Goal: Information Seeking & Learning: Learn about a topic

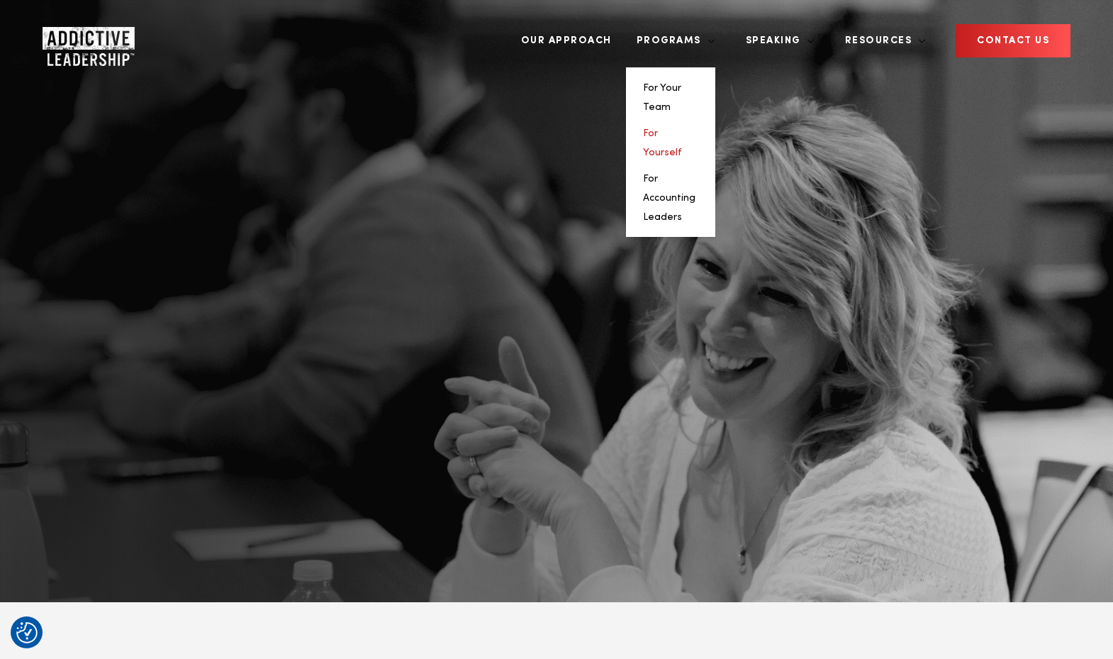
click at [682, 128] on link "For Yourself" at bounding box center [662, 142] width 39 height 29
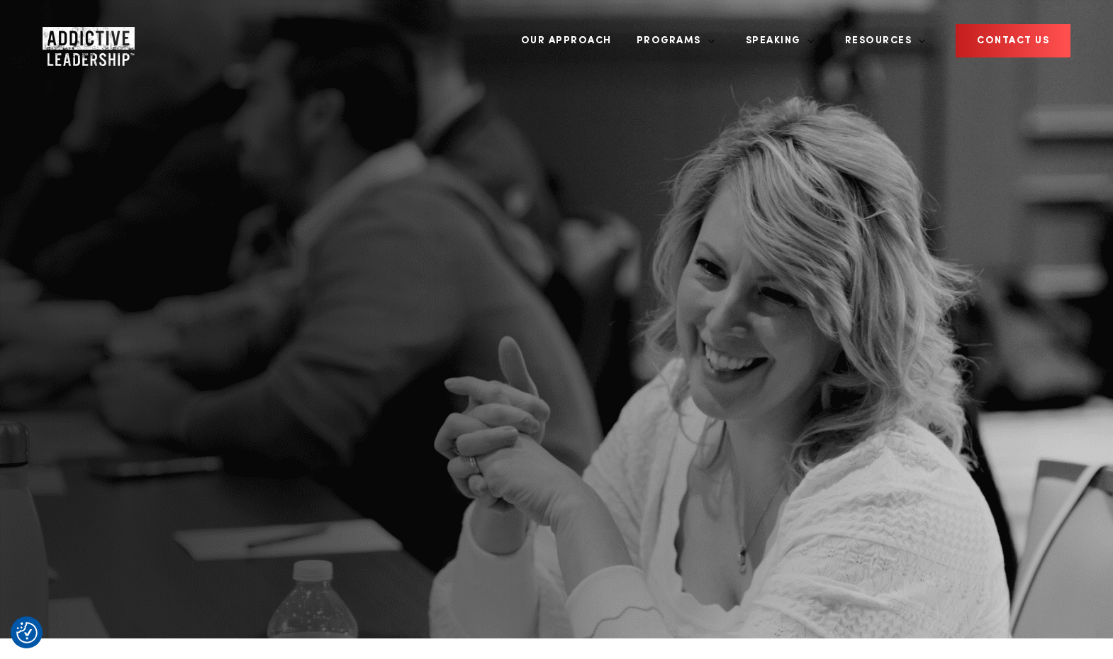
click at [96, 30] on img "Company Logo" at bounding box center [76, 41] width 66 height 28
click at [79, 27] on img "Company Logo" at bounding box center [76, 41] width 66 height 28
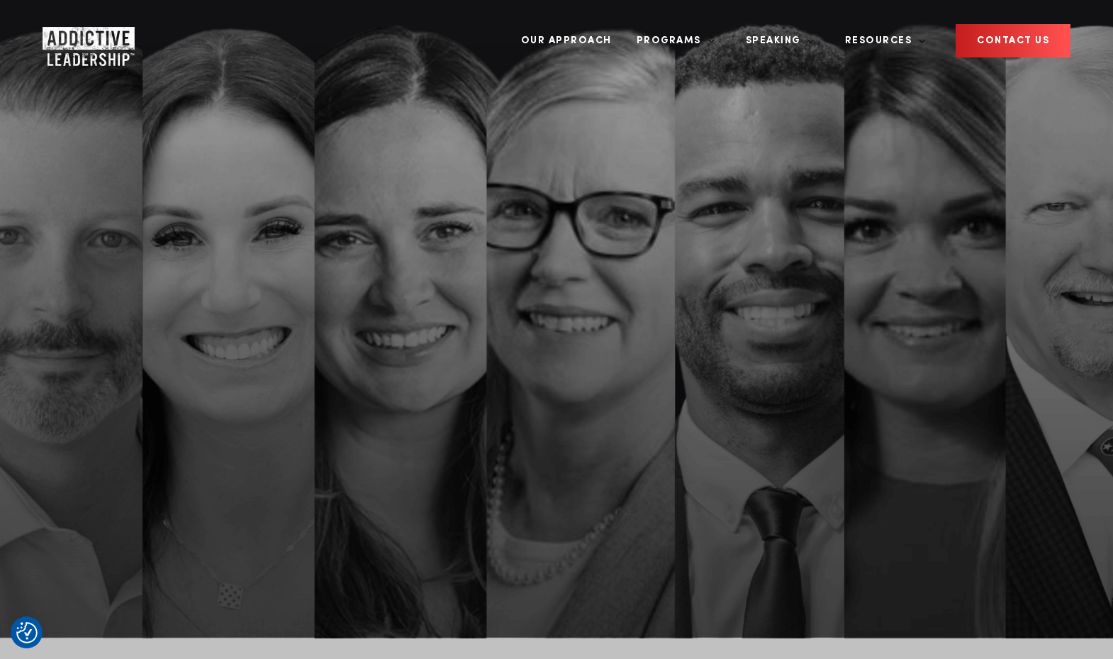
click at [61, 27] on img "Company Logo" at bounding box center [76, 41] width 66 height 28
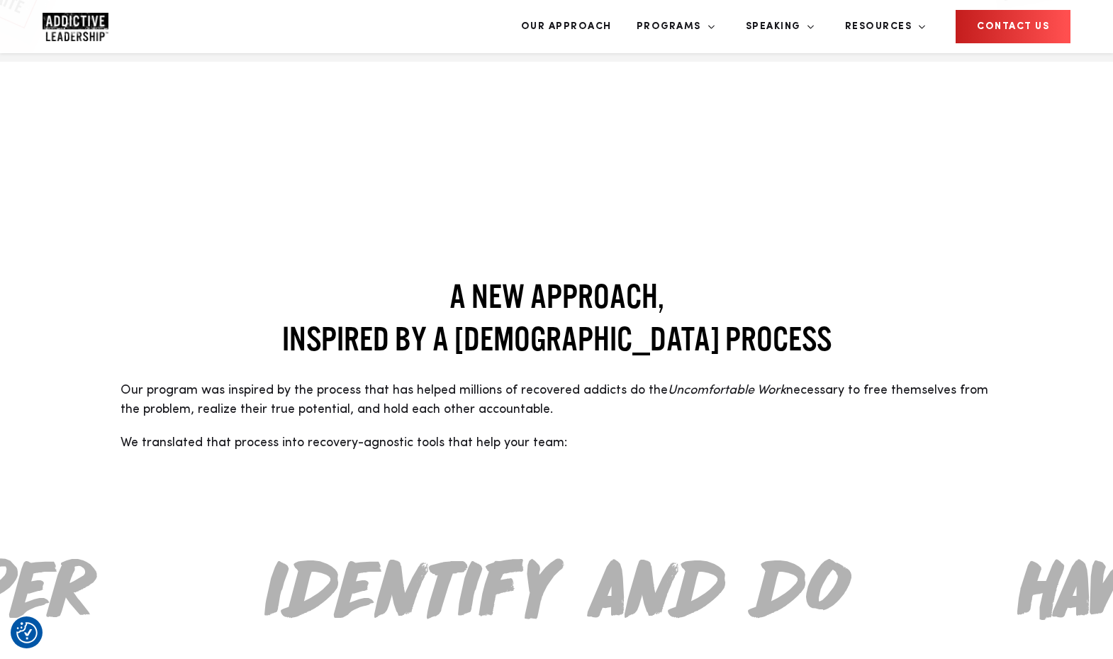
scroll to position [1139, 0]
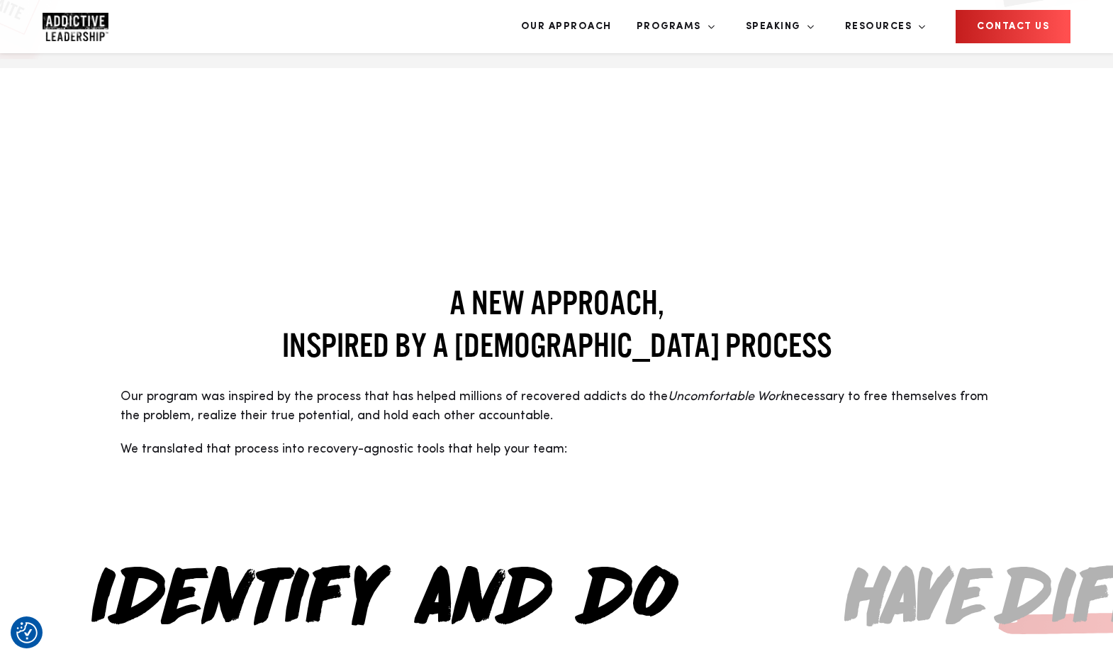
drag, startPoint x: 962, startPoint y: 372, endPoint x: 624, endPoint y: 386, distance: 338.5
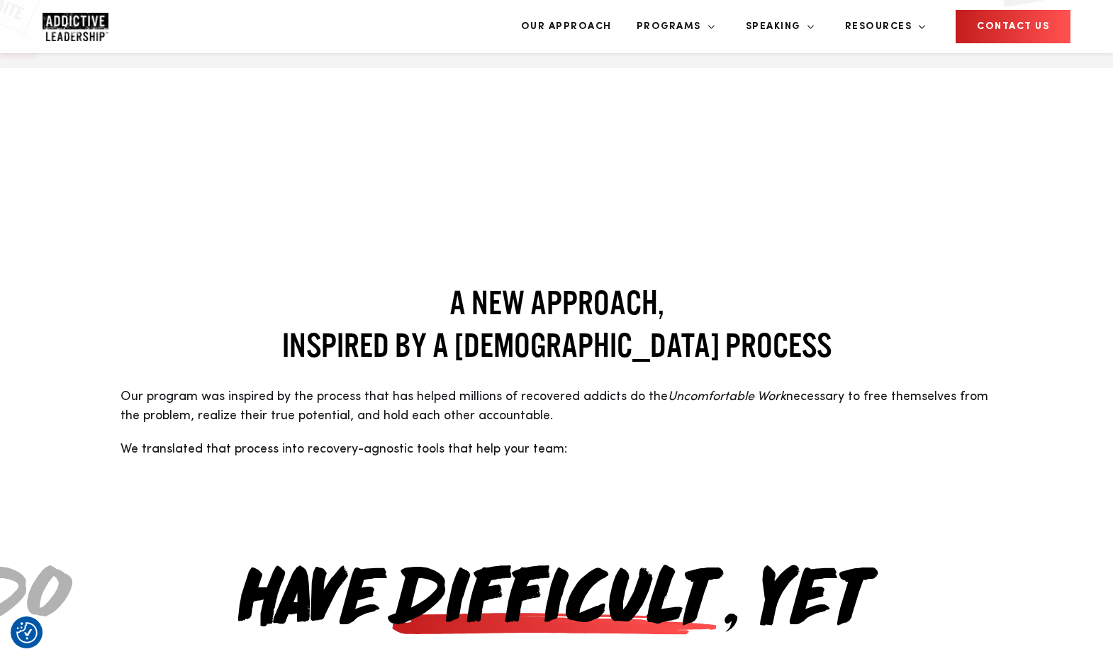
drag, startPoint x: 864, startPoint y: 367, endPoint x: 418, endPoint y: 389, distance: 447.3
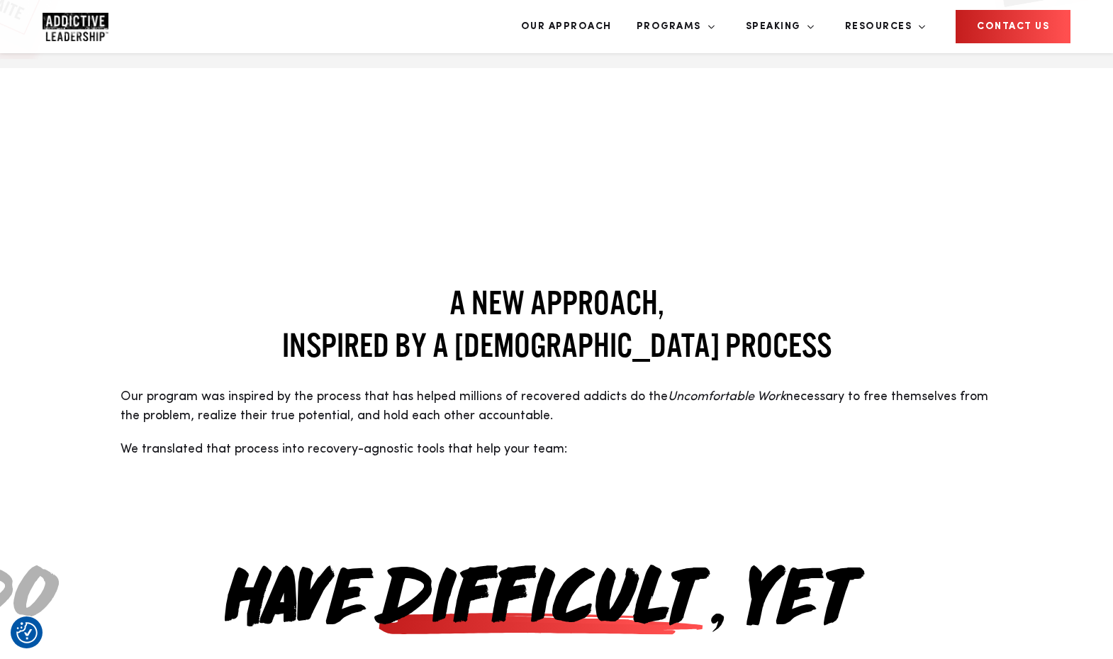
drag, startPoint x: 949, startPoint y: 340, endPoint x: 542, endPoint y: 371, distance: 407.5
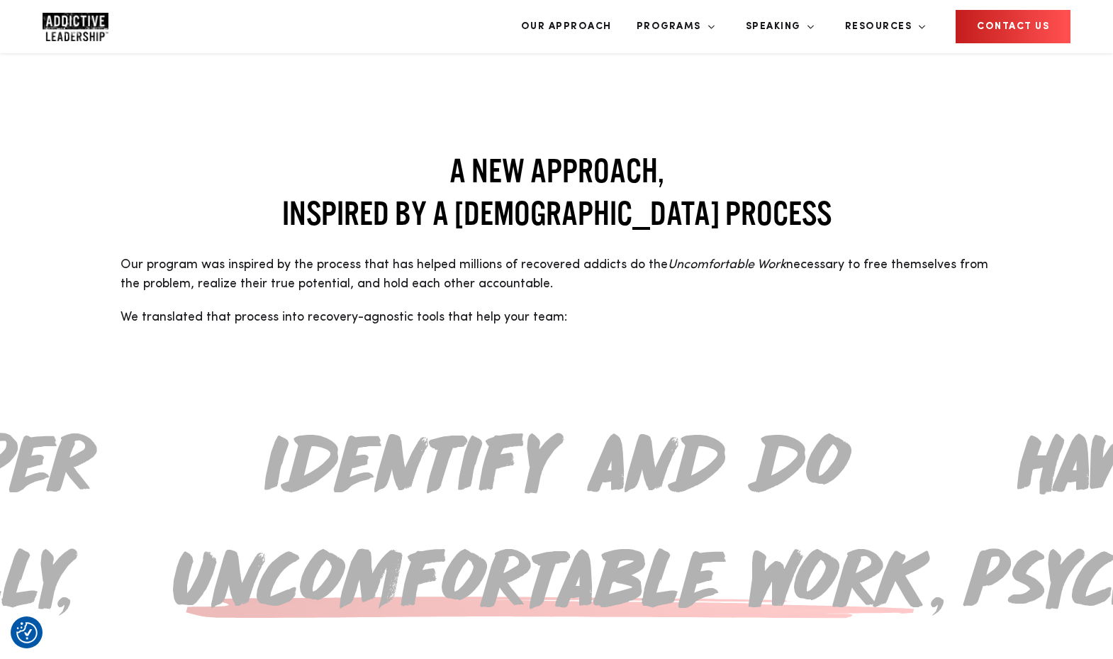
scroll to position [1612, 0]
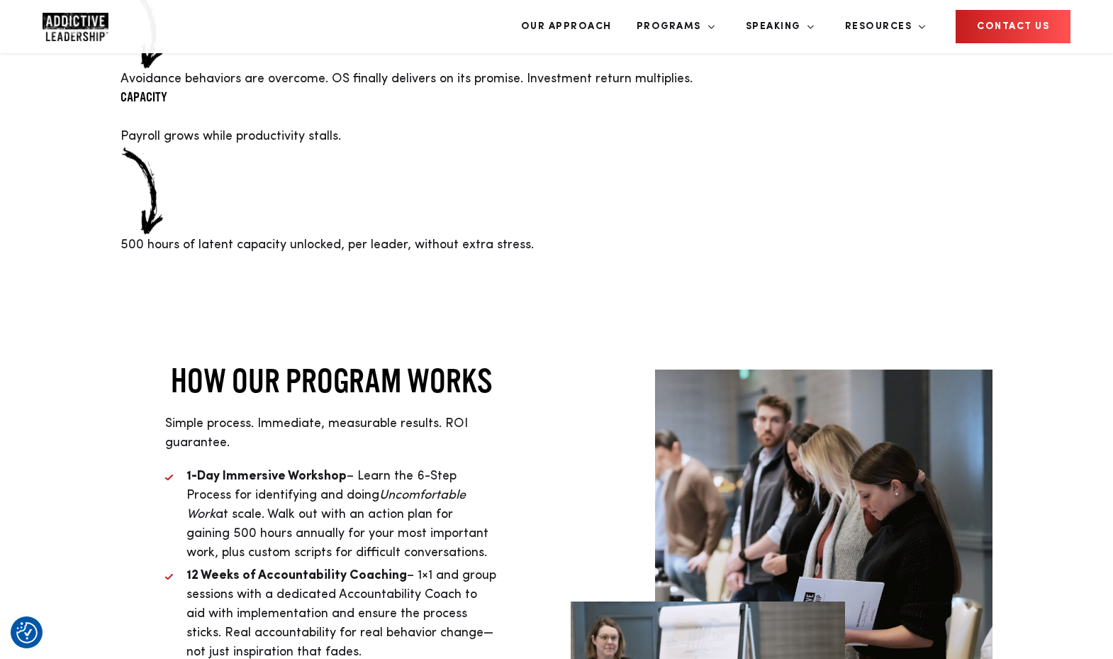
scroll to position [3372, 0]
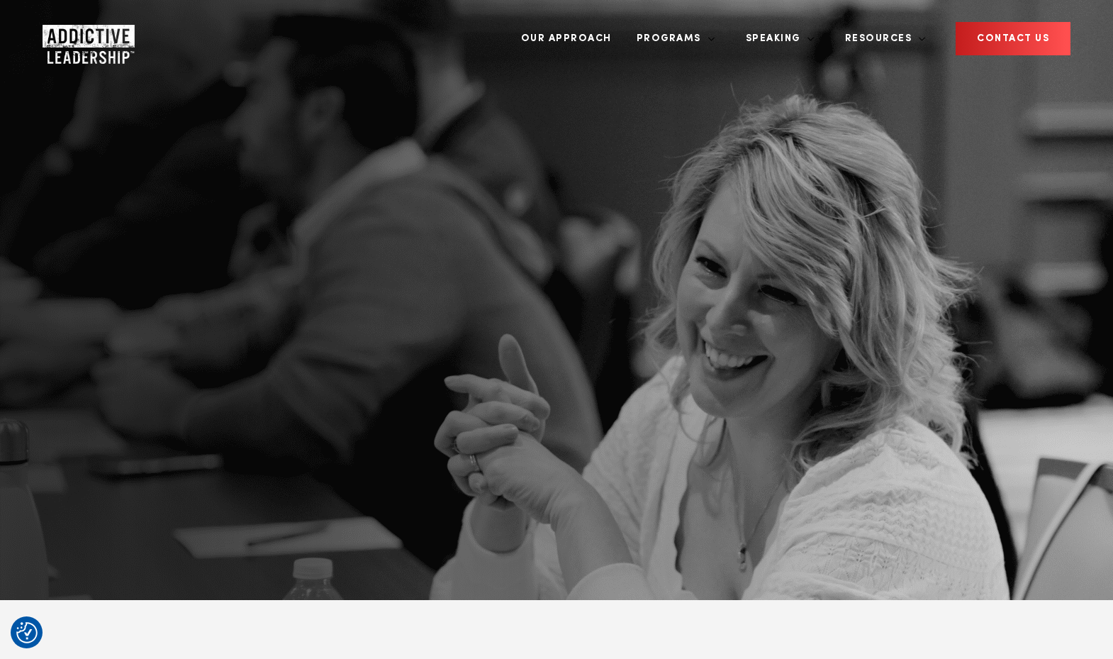
scroll to position [3, 0]
drag, startPoint x: 494, startPoint y: 219, endPoint x: 112, endPoint y: 142, distance: 389.9
drag, startPoint x: 494, startPoint y: 212, endPoint x: 126, endPoint y: 152, distance: 372.2
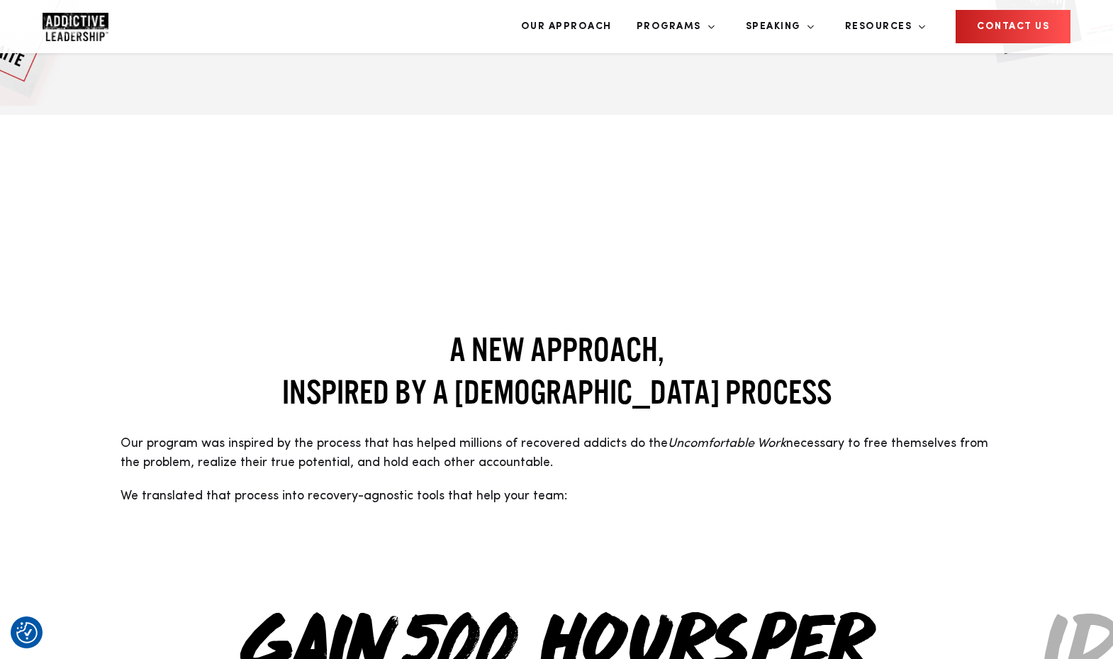
scroll to position [1093, 0]
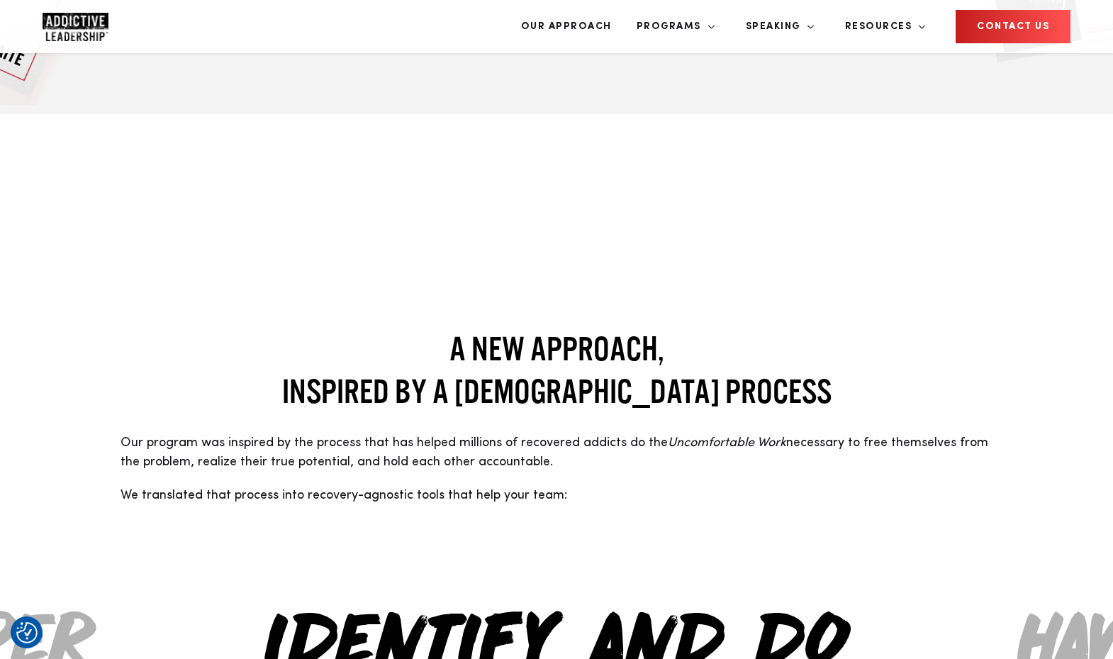
drag, startPoint x: 924, startPoint y: 426, endPoint x: 584, endPoint y: 448, distance: 341.1
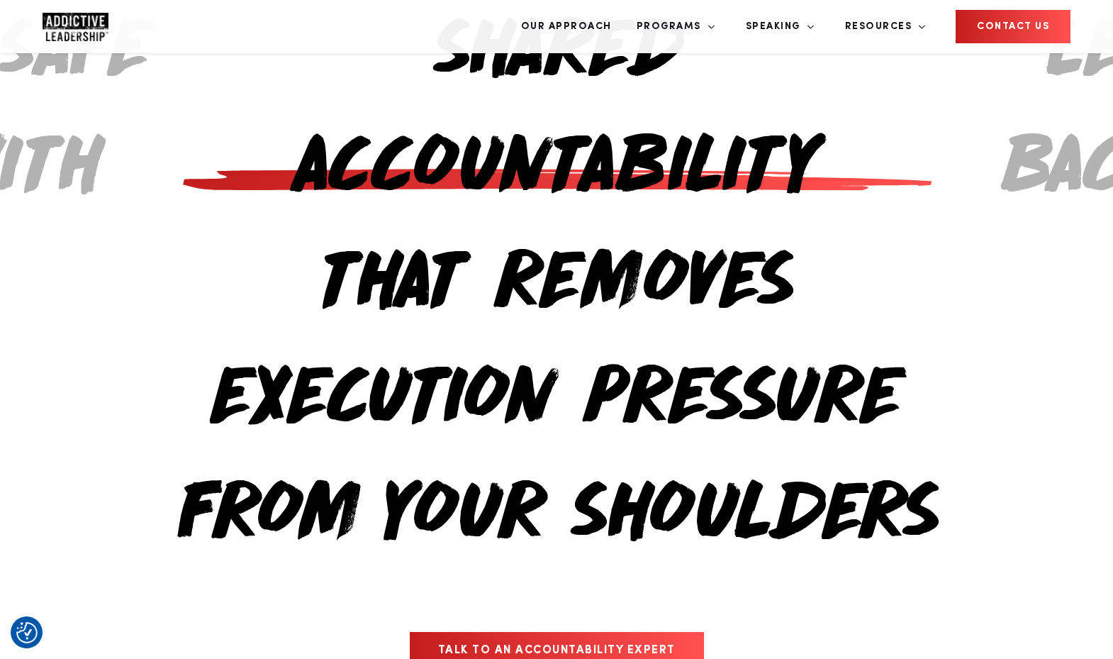
scroll to position [1822, 0]
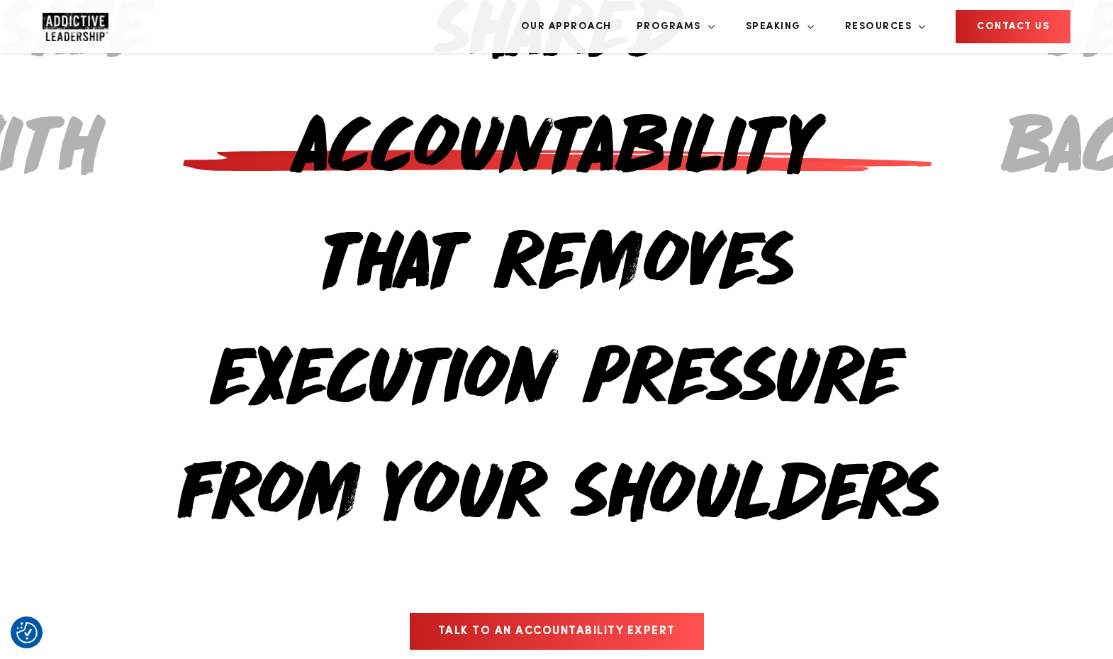
drag, startPoint x: 346, startPoint y: 165, endPoint x: 630, endPoint y: 168, distance: 283.7
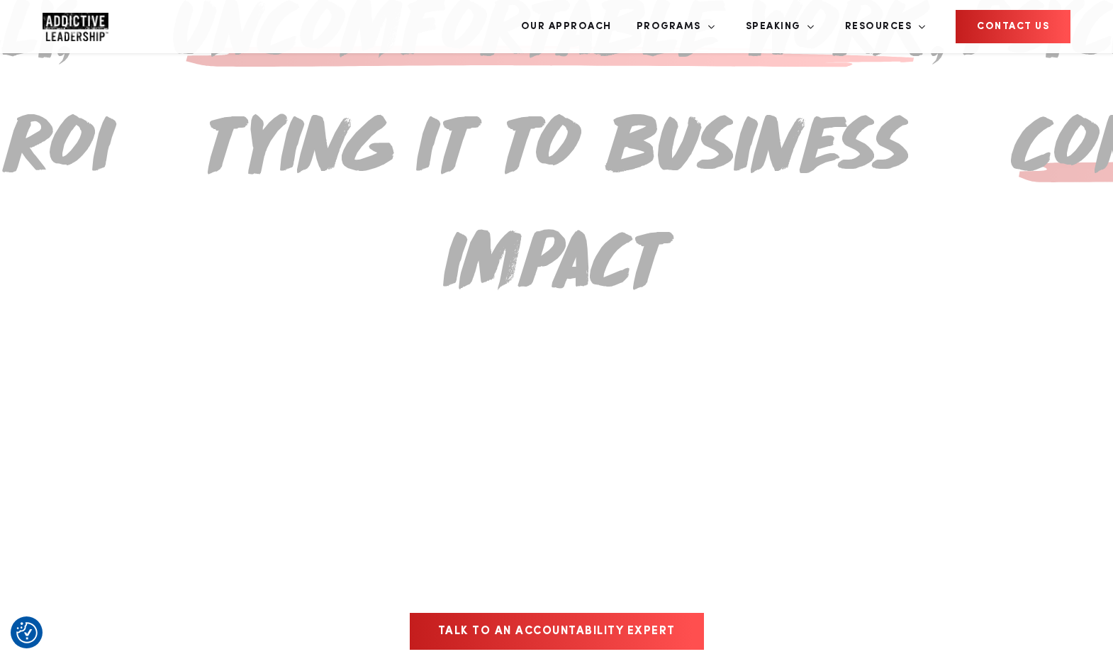
drag, startPoint x: 619, startPoint y: 167, endPoint x: 347, endPoint y: 161, distance: 271.7
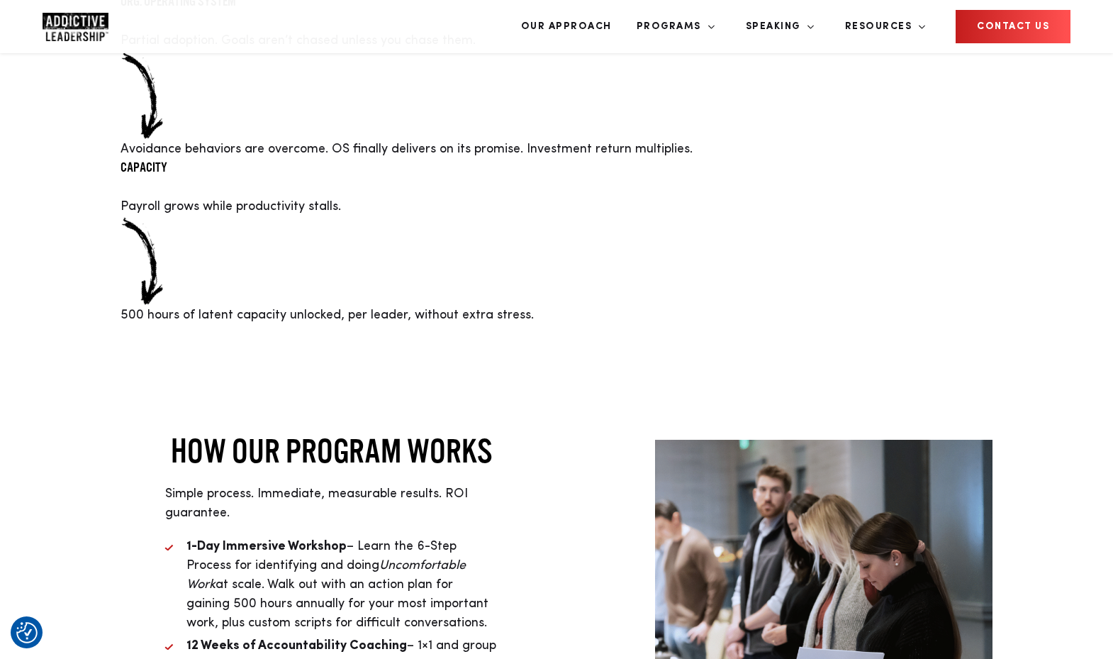
scroll to position [3185, 0]
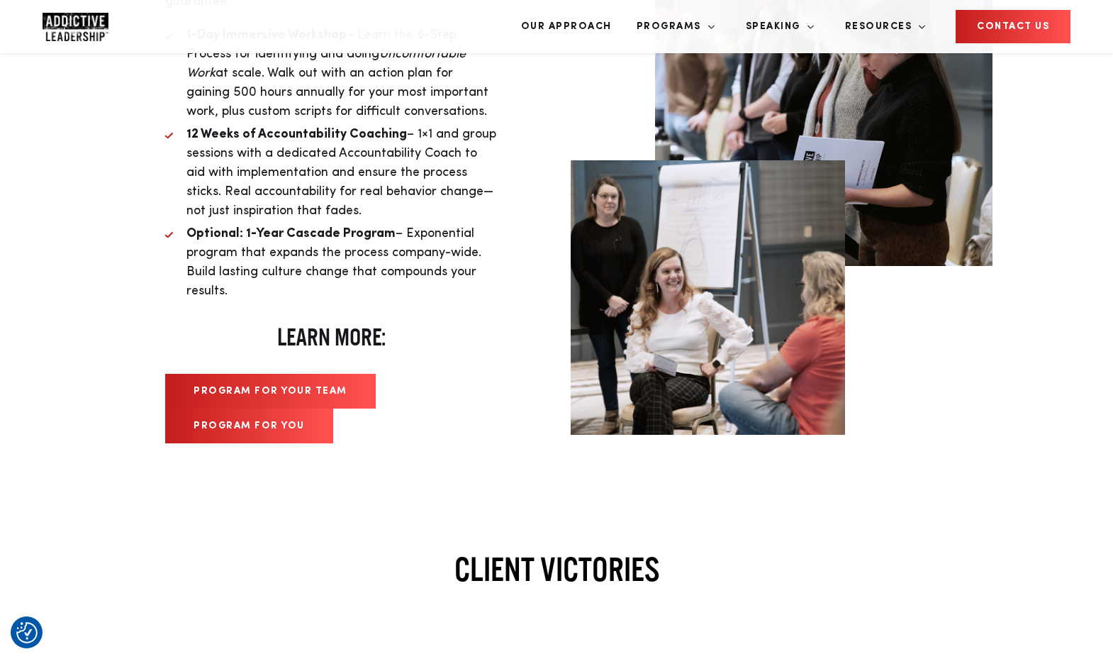
scroll to position [3719, 0]
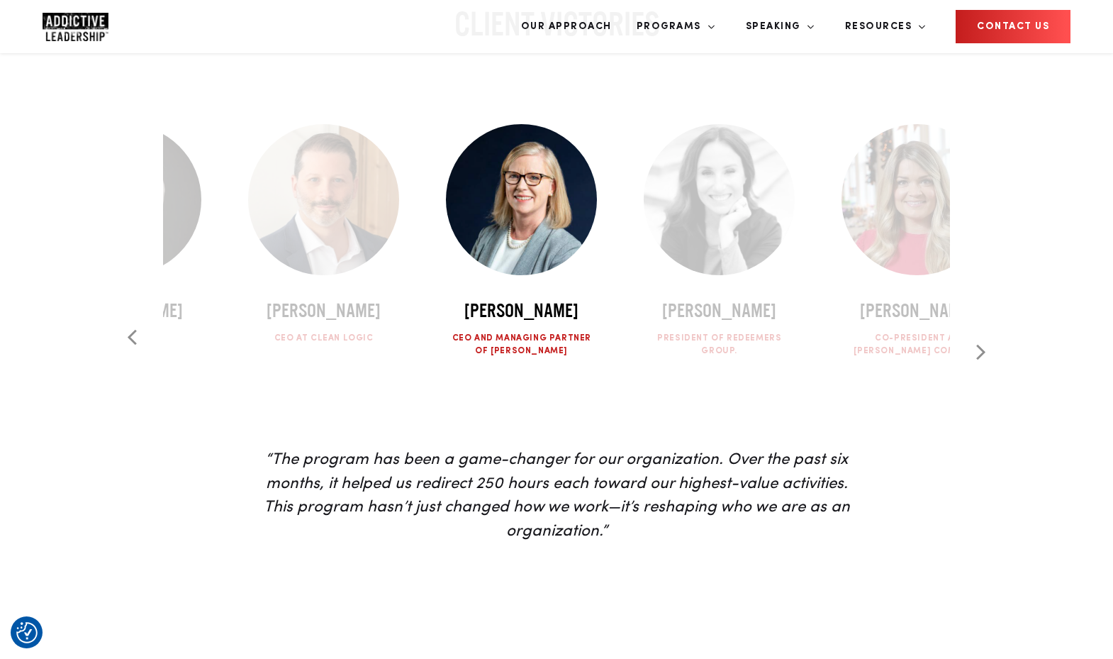
scroll to position [4242, 0]
drag, startPoint x: 674, startPoint y: 391, endPoint x: 417, endPoint y: 352, distance: 260.3
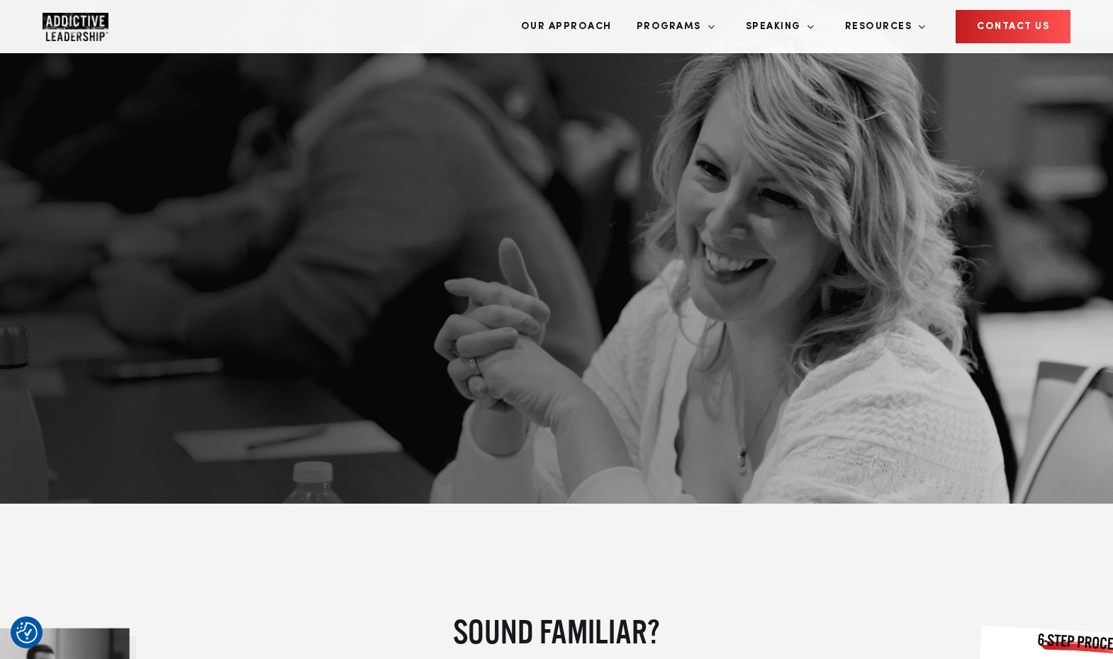
scroll to position [0, 0]
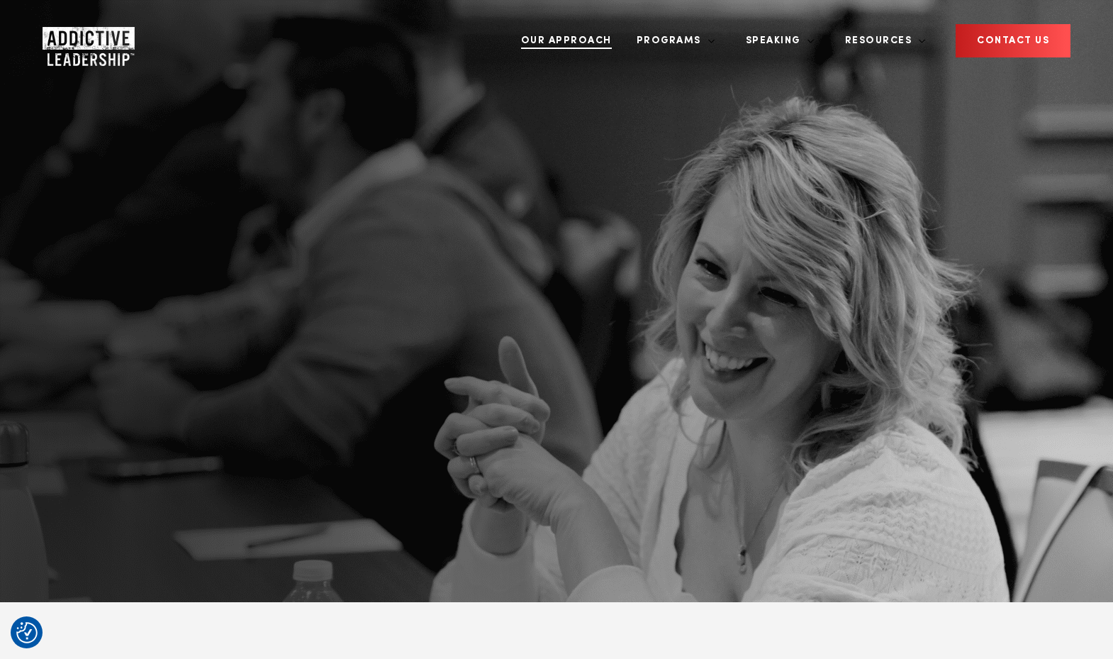
click at [623, 30] on link "Our Approach" at bounding box center [567, 40] width 112 height 53
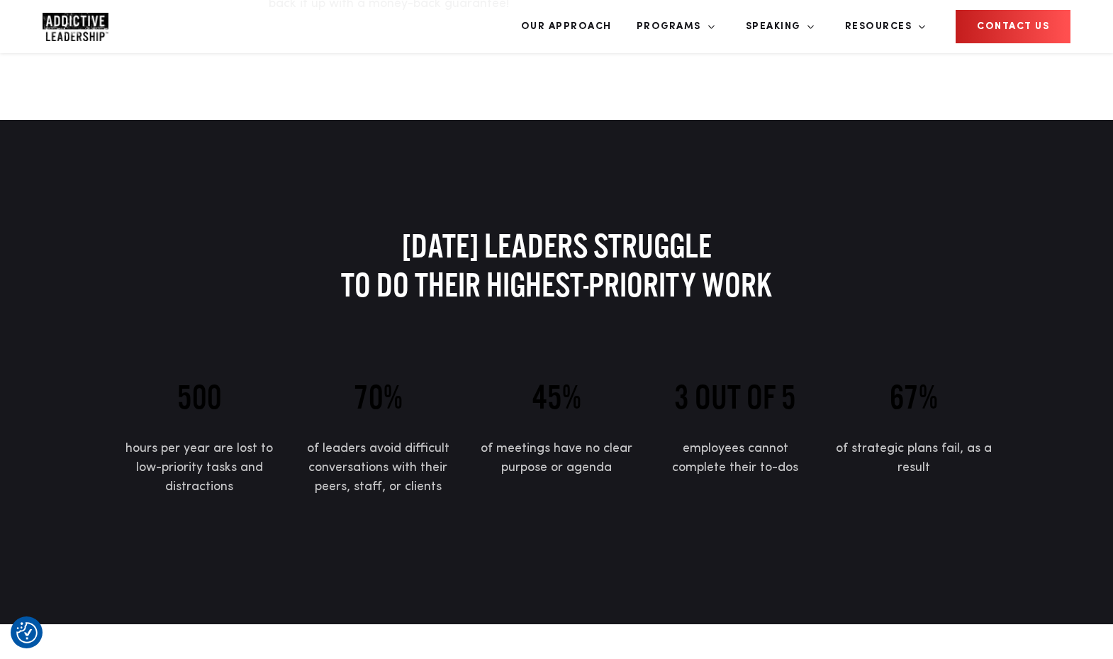
scroll to position [310, 0]
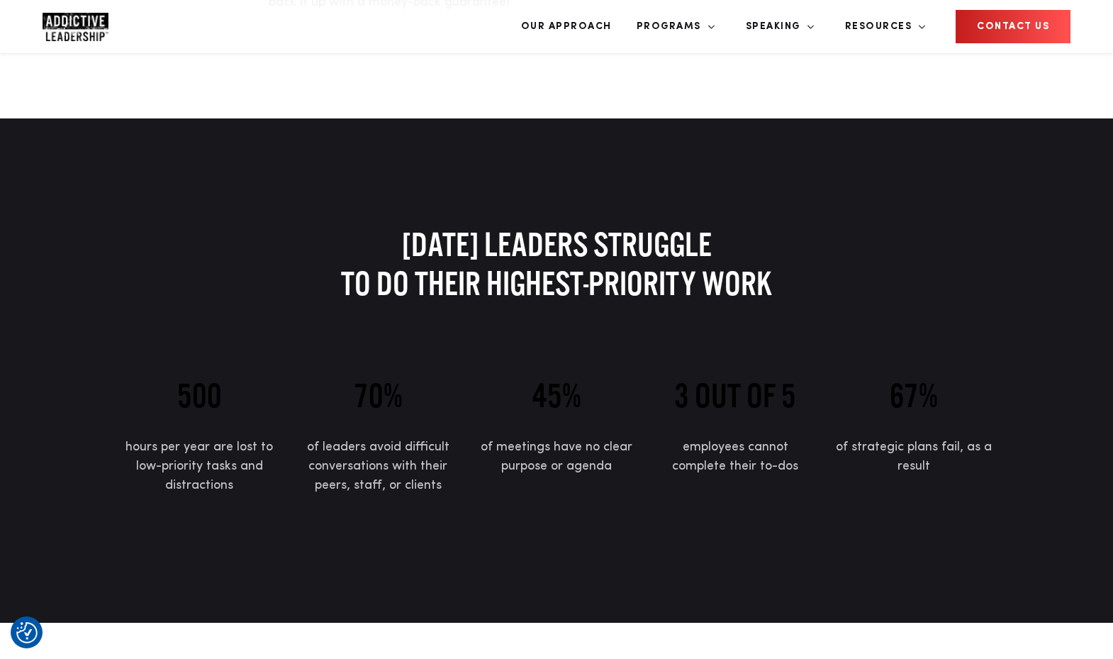
drag, startPoint x: 850, startPoint y: 402, endPoint x: 974, endPoint y: 420, distance: 124.6
click at [974, 438] on p "of strategic plans fail, as a result" at bounding box center [913, 457] width 157 height 38
drag, startPoint x: 957, startPoint y: 423, endPoint x: 834, endPoint y: 398, distance: 125.9
click at [834, 398] on div "67% of strategic plans fail, as a result" at bounding box center [914, 434] width 179 height 121
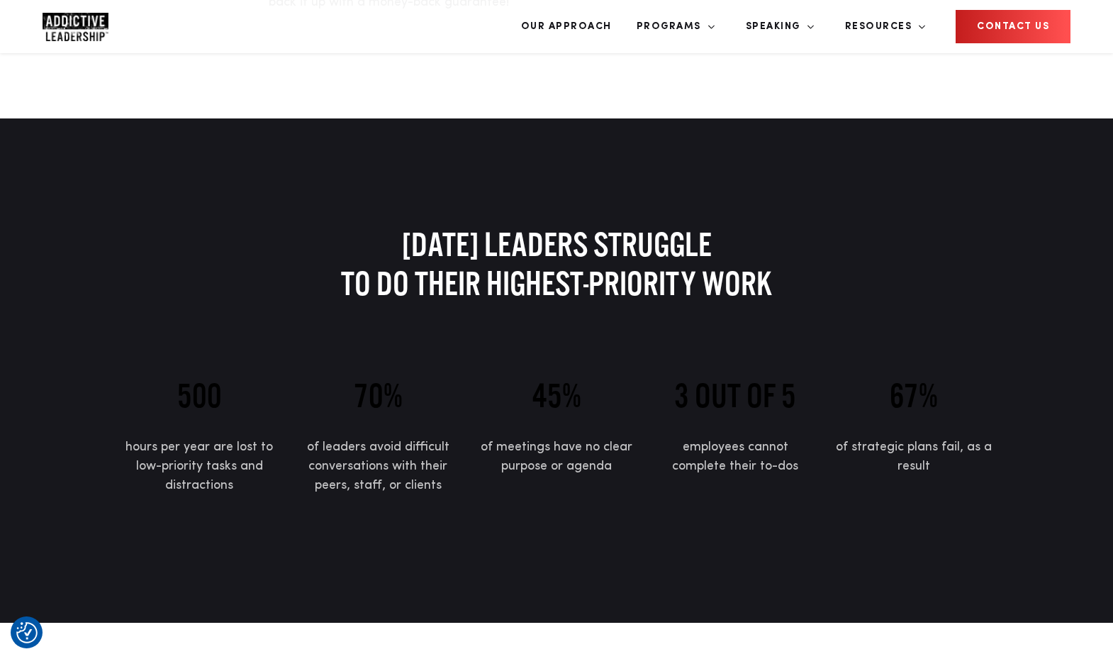
click at [861, 438] on p "of strategic plans fail, as a result" at bounding box center [913, 457] width 157 height 38
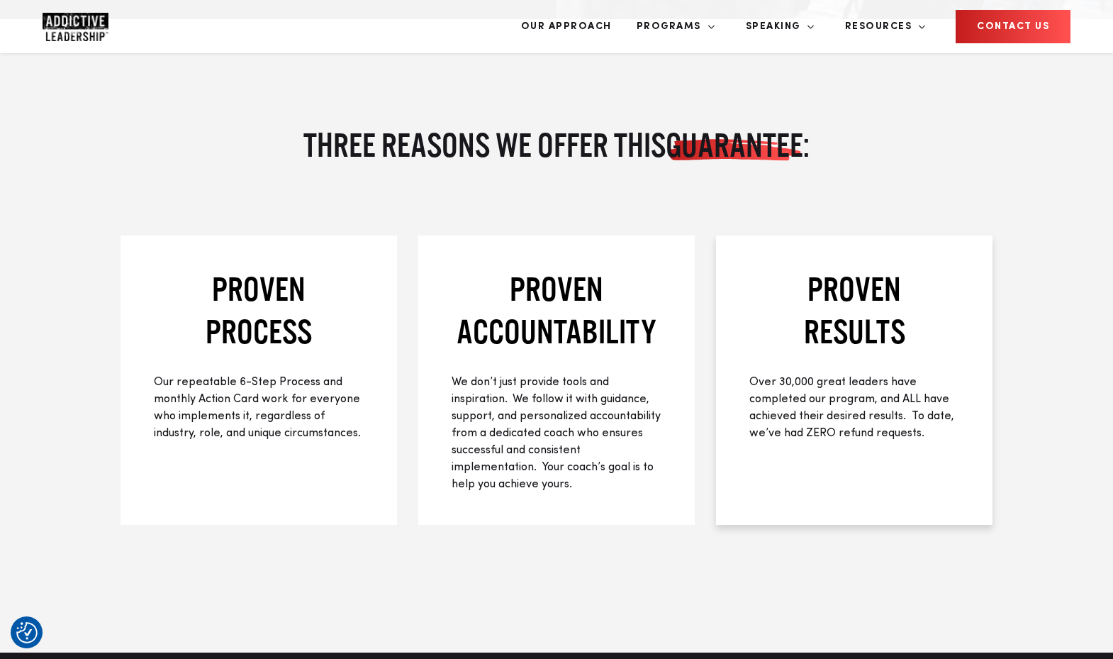
scroll to position [2063, 0]
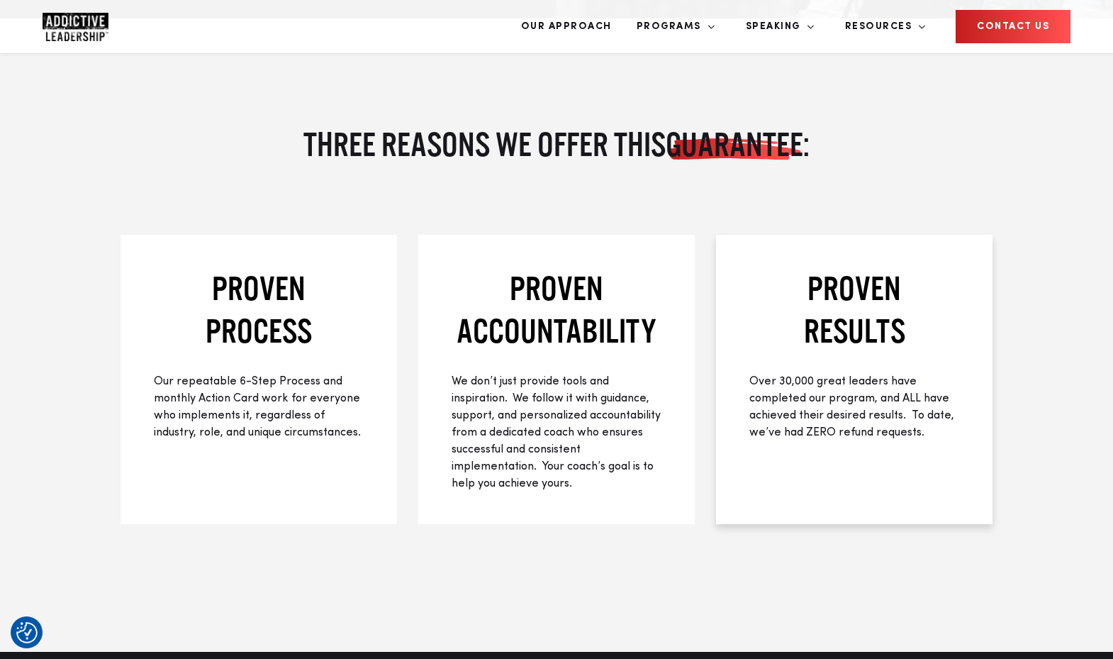
drag, startPoint x: 822, startPoint y: 330, endPoint x: 828, endPoint y: 347, distance: 18.6
click at [828, 373] on p "Over 30,000 great leaders have completed our program, and ALL have achieved the…" at bounding box center [855, 407] width 210 height 68
click at [845, 368] on div "Proven results Over 30,000 great leaders have completed our program, and ALL ha…" at bounding box center [854, 379] width 277 height 289
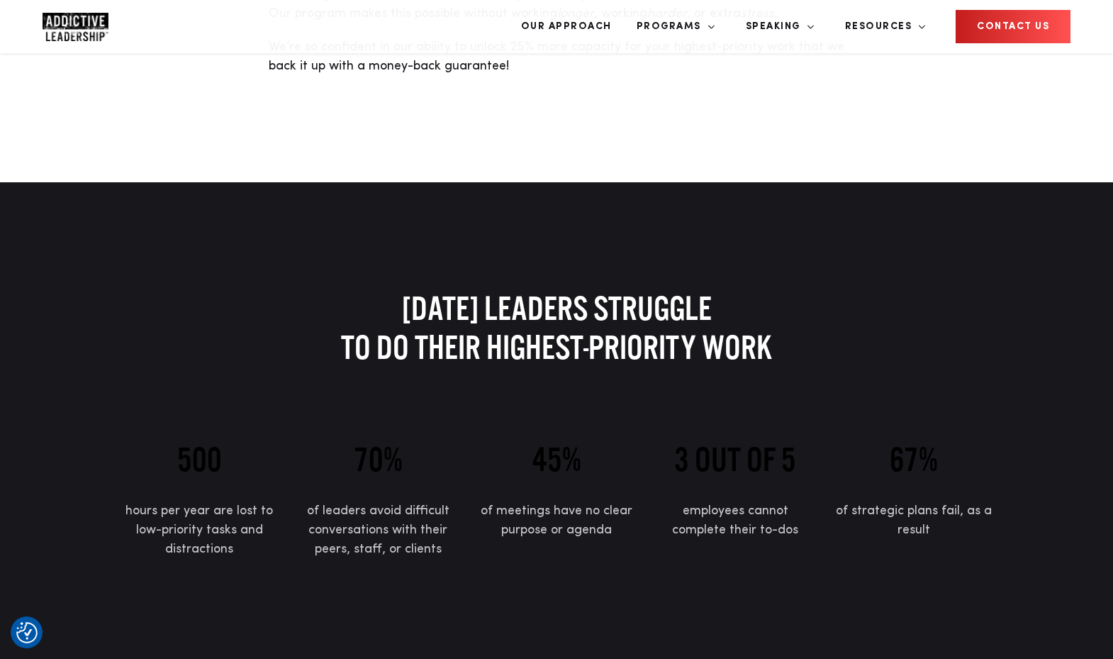
scroll to position [0, 0]
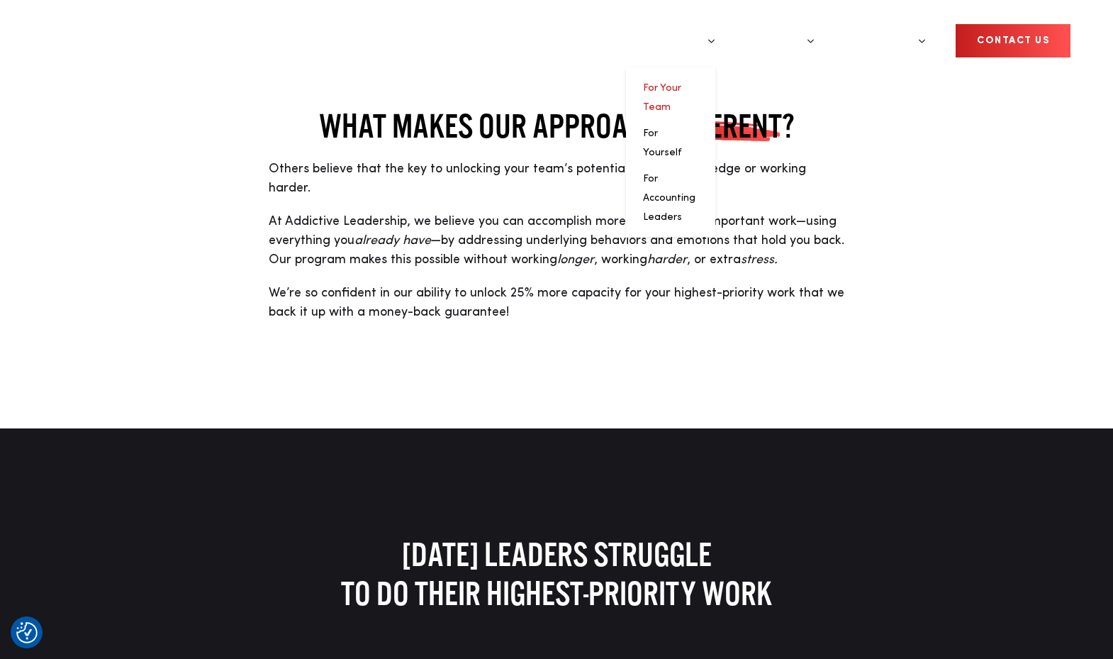
click at [681, 83] on link "For Your Team" at bounding box center [662, 97] width 38 height 29
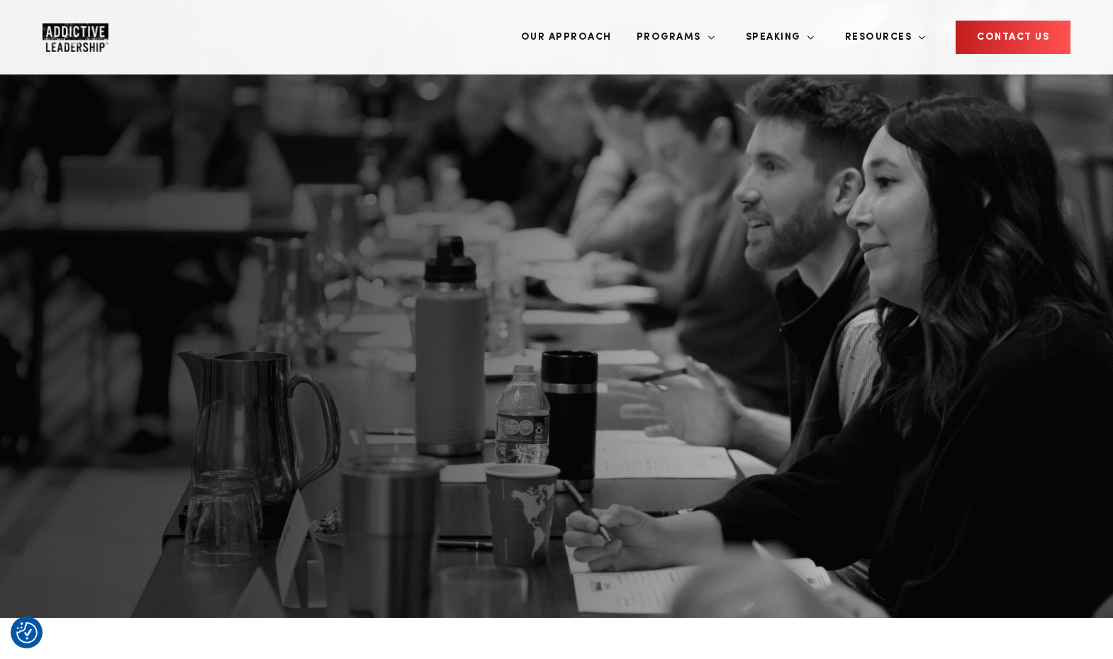
scroll to position [21, 0]
drag, startPoint x: 546, startPoint y: 261, endPoint x: 727, endPoint y: 256, distance: 180.9
drag, startPoint x: 572, startPoint y: 286, endPoint x: 667, endPoint y: 283, distance: 95.1
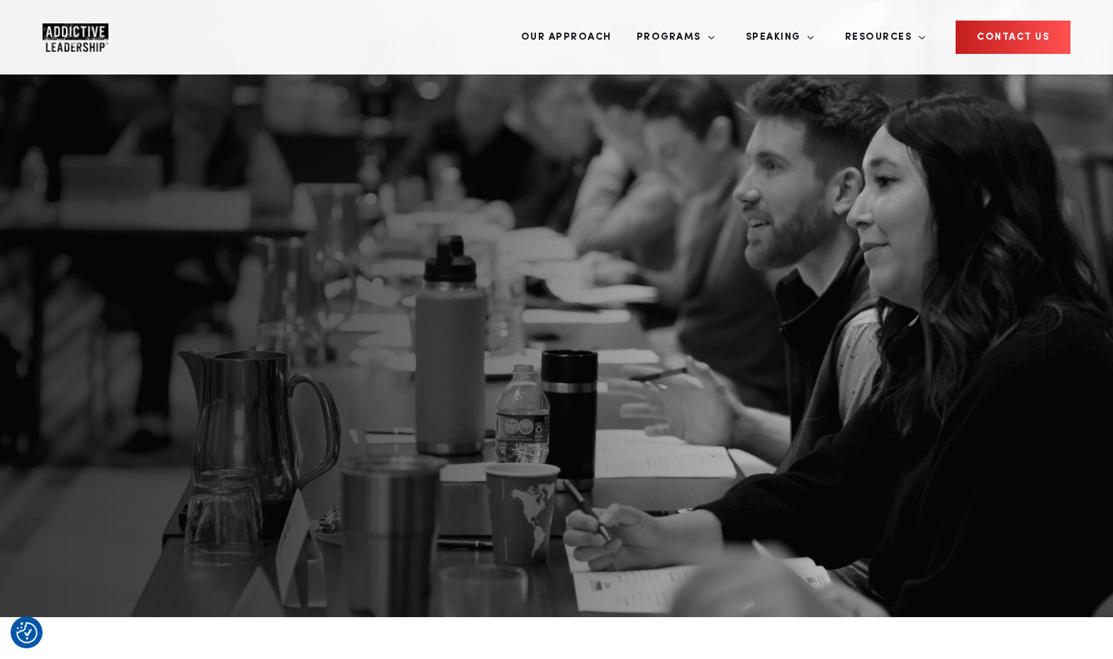
drag, startPoint x: 672, startPoint y: 286, endPoint x: 711, endPoint y: 283, distance: 38.4
drag, startPoint x: 746, startPoint y: 285, endPoint x: 797, endPoint y: 280, distance: 51.3
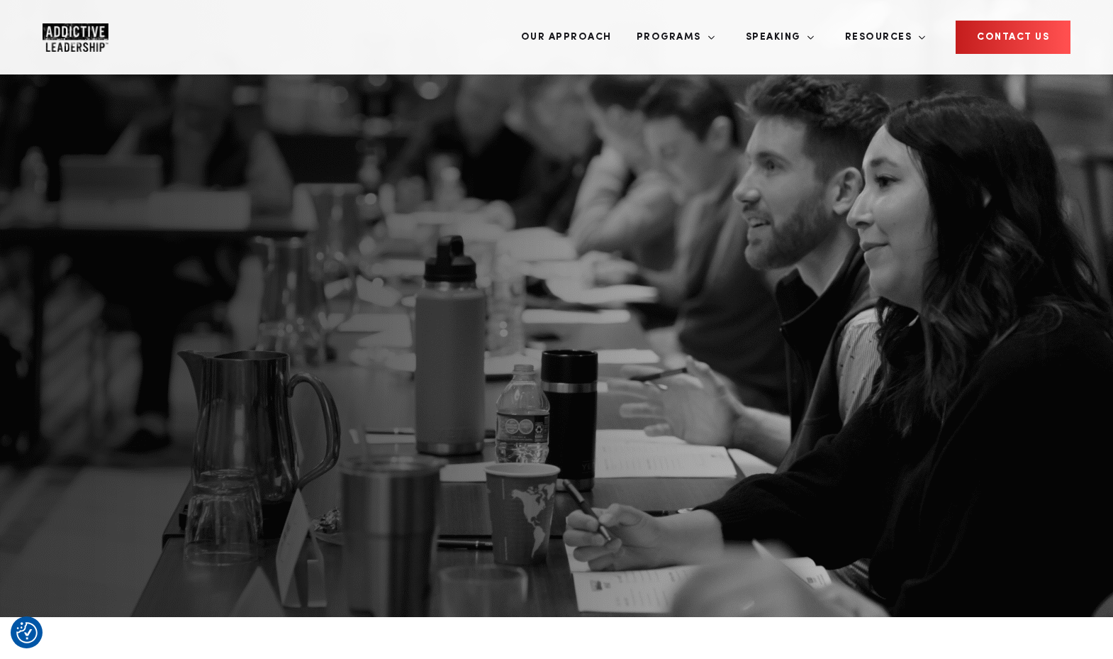
drag, startPoint x: 672, startPoint y: 285, endPoint x: 712, endPoint y: 284, distance: 40.4
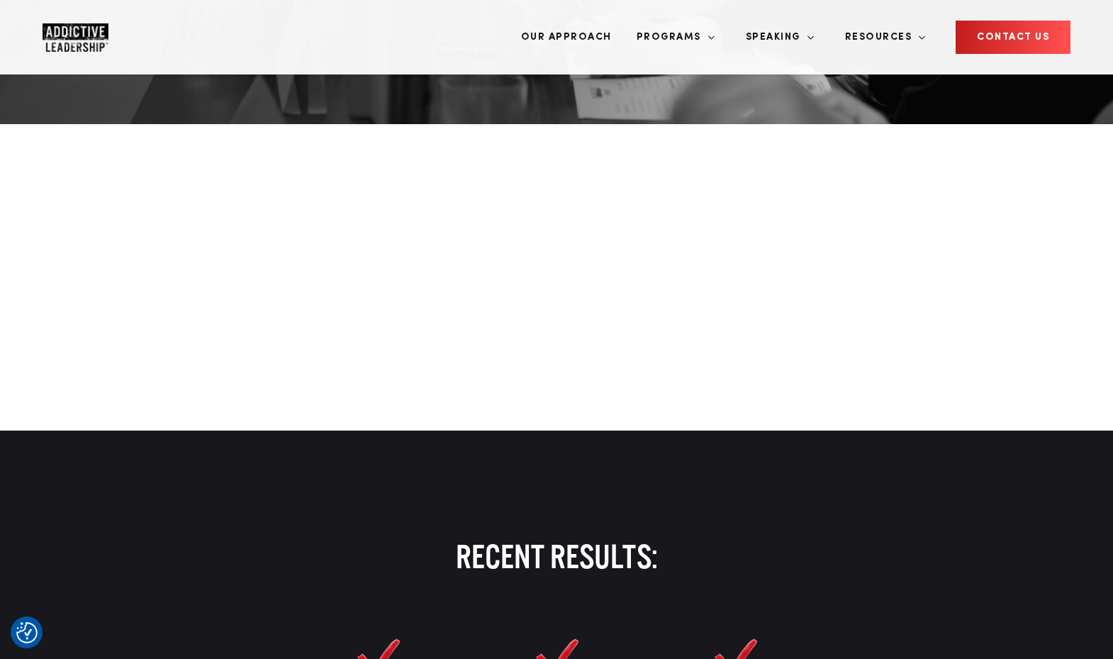
scroll to position [526, 0]
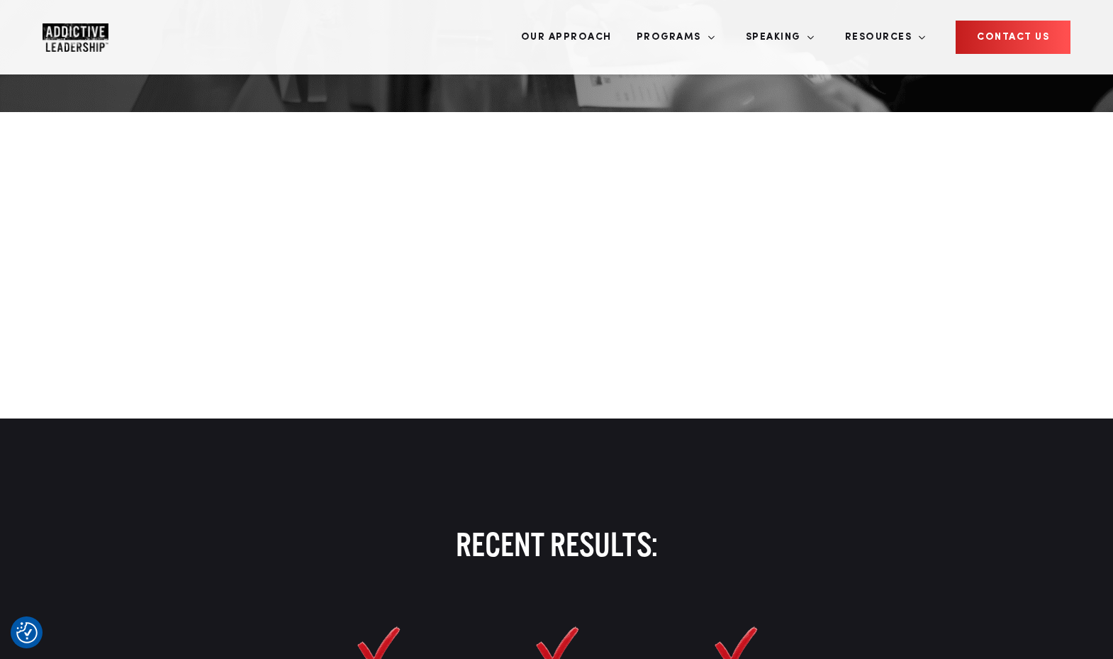
drag, startPoint x: 420, startPoint y: 486, endPoint x: 642, endPoint y: 523, distance: 225.1
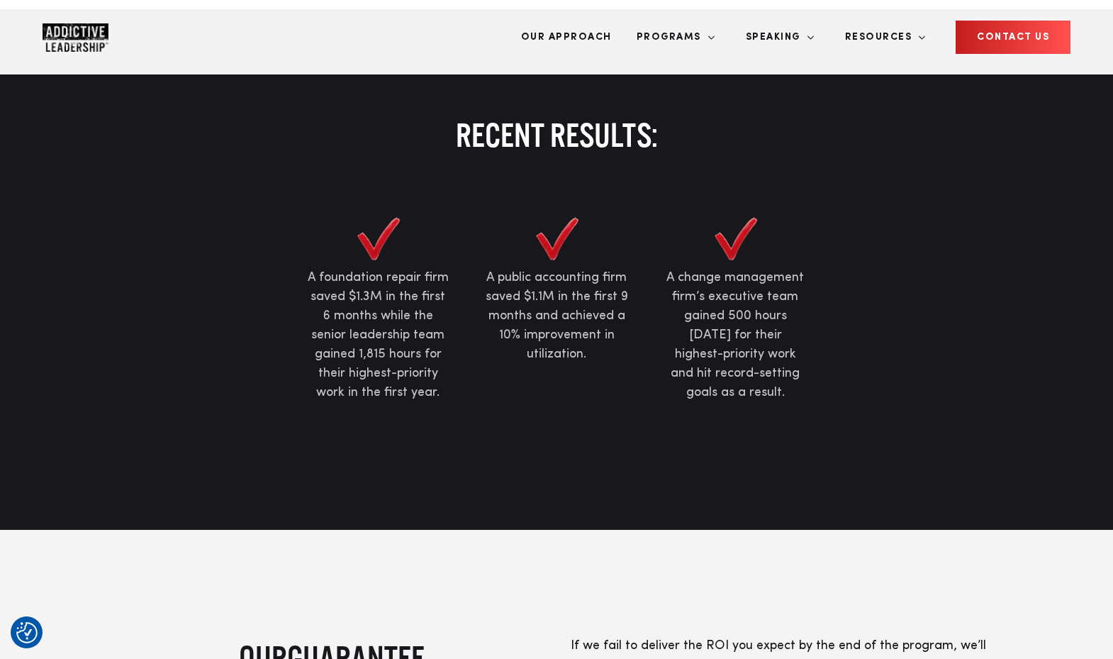
scroll to position [935, 0]
click at [616, 636] on p "If we fail to deliver the ROI you expect by the end of the program, we’ll refun…" at bounding box center [782, 655] width 422 height 38
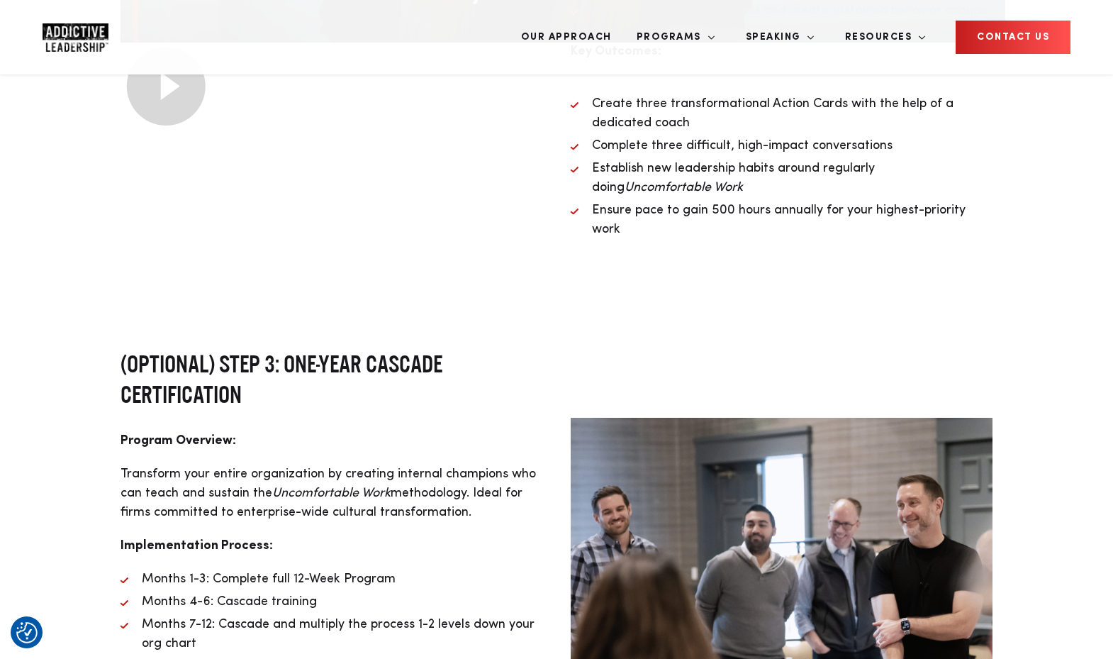
scroll to position [3279, 0]
drag, startPoint x: 162, startPoint y: 116, endPoint x: 267, endPoint y: 120, distance: 105.0
click at [267, 348] on div "(Optional) Step 3: One-Year Cascade Certification Program Overview: Transform y…" at bounding box center [331, 627] width 450 height 559
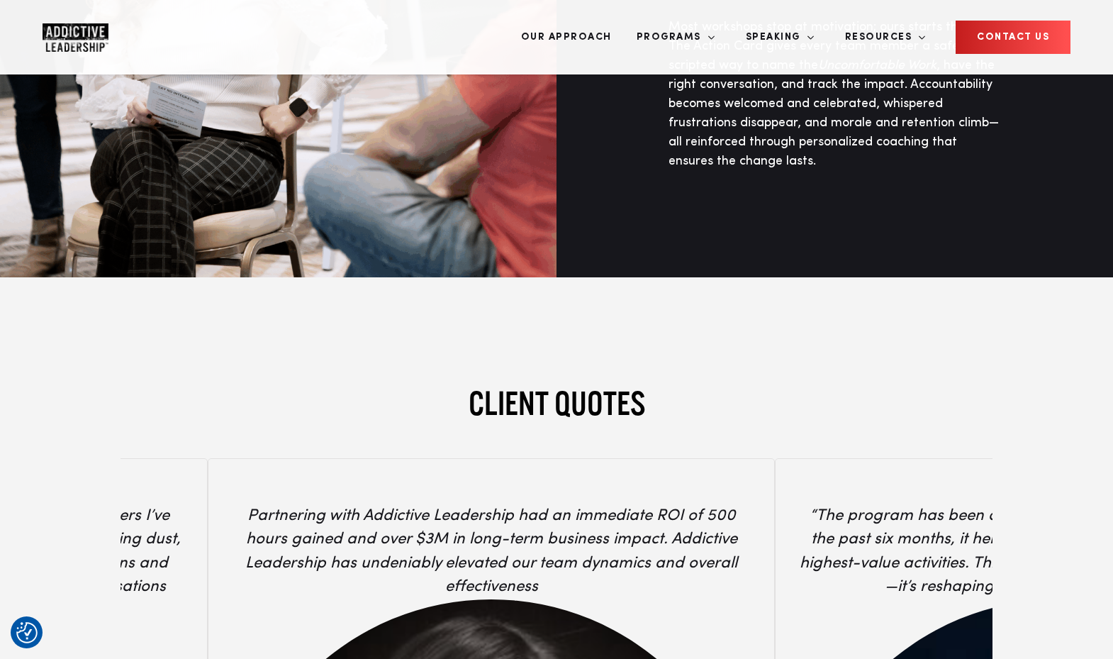
scroll to position [4995, 0]
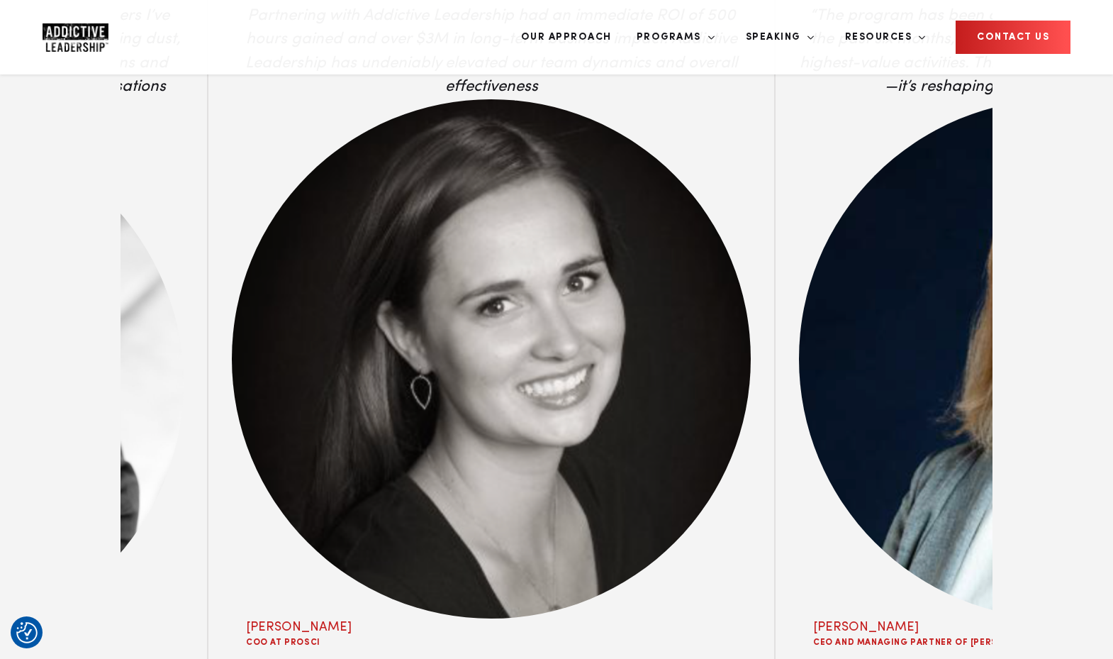
scroll to position [5511, 0]
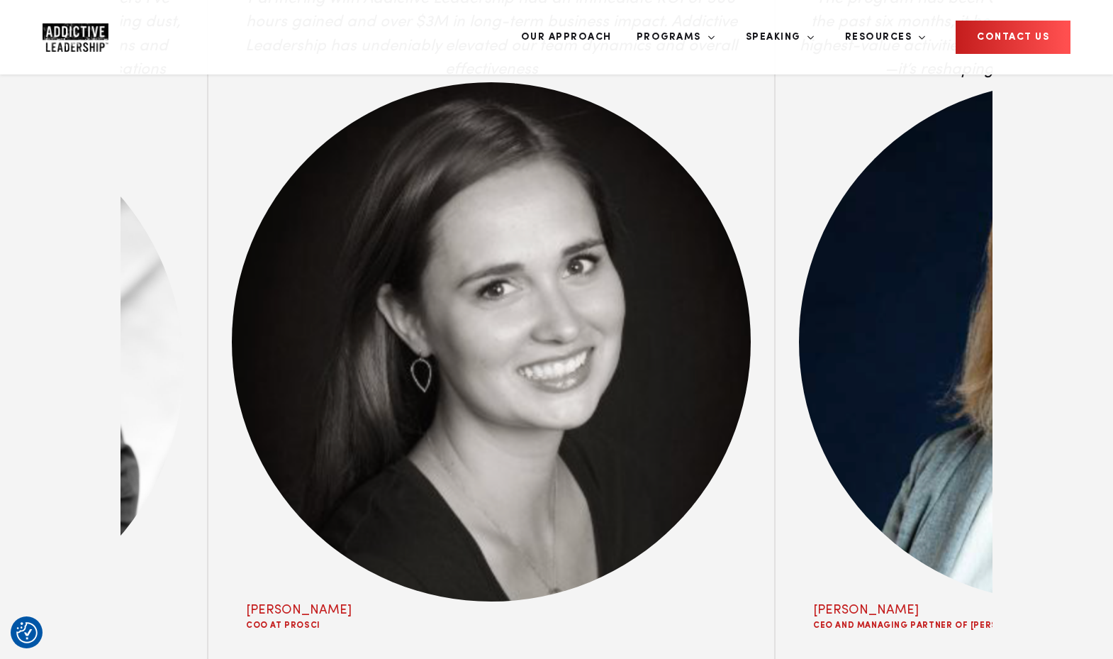
drag, startPoint x: 307, startPoint y: 335, endPoint x: 529, endPoint y: 335, distance: 221.9
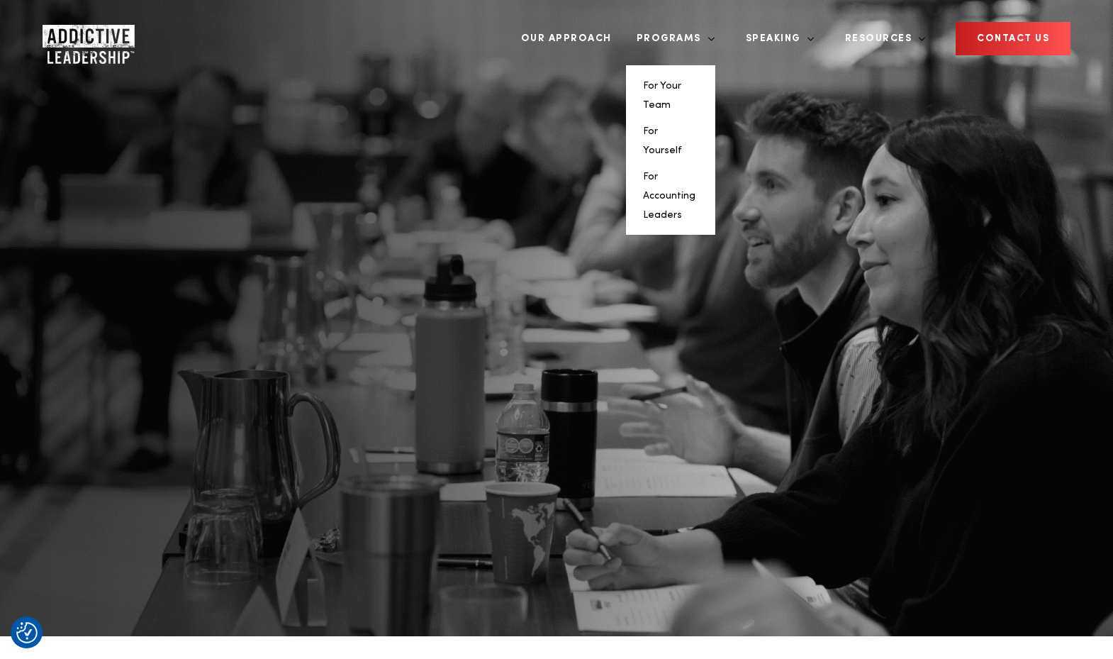
scroll to position [3, 0]
click at [682, 126] on link "For Yourself" at bounding box center [662, 140] width 39 height 29
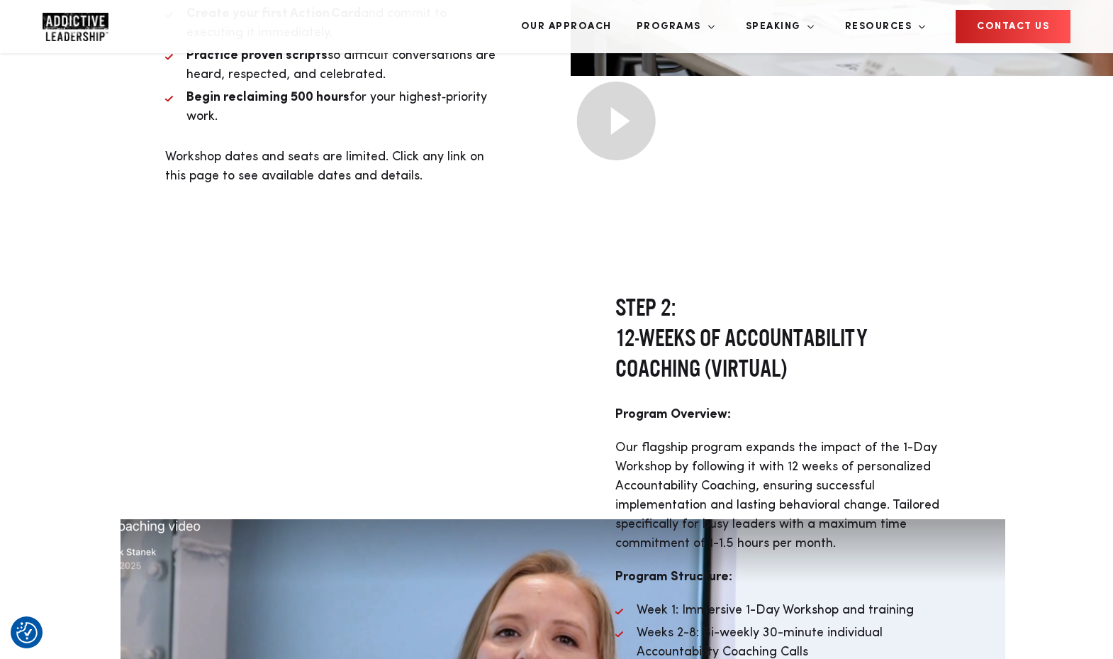
scroll to position [4038, 0]
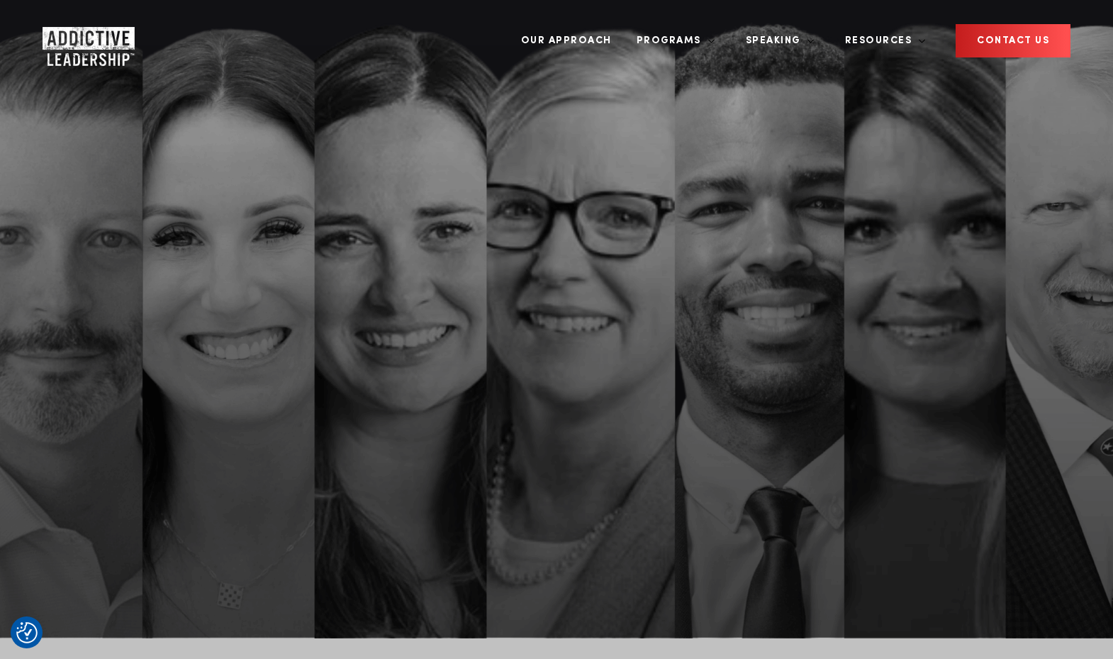
drag, startPoint x: 196, startPoint y: 228, endPoint x: 428, endPoint y: 226, distance: 232.6
drag, startPoint x: 136, startPoint y: 288, endPoint x: 430, endPoint y: 324, distance: 295.8
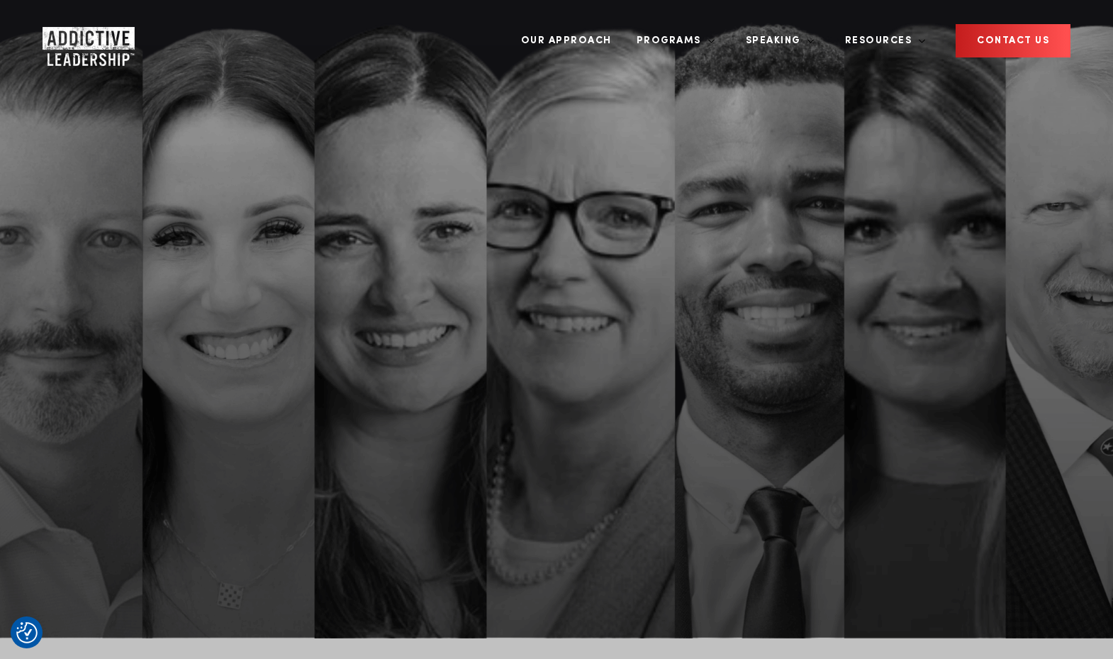
drag, startPoint x: 126, startPoint y: 287, endPoint x: 485, endPoint y: 296, distance: 359.6
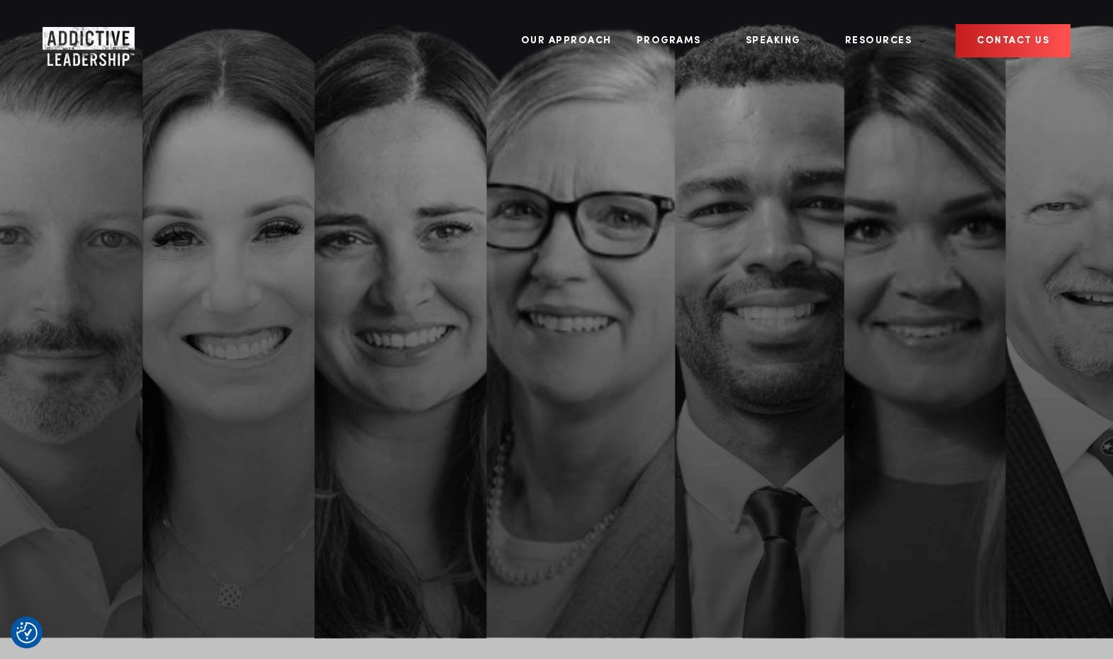
drag, startPoint x: 123, startPoint y: 285, endPoint x: 438, endPoint y: 287, distance: 315.6
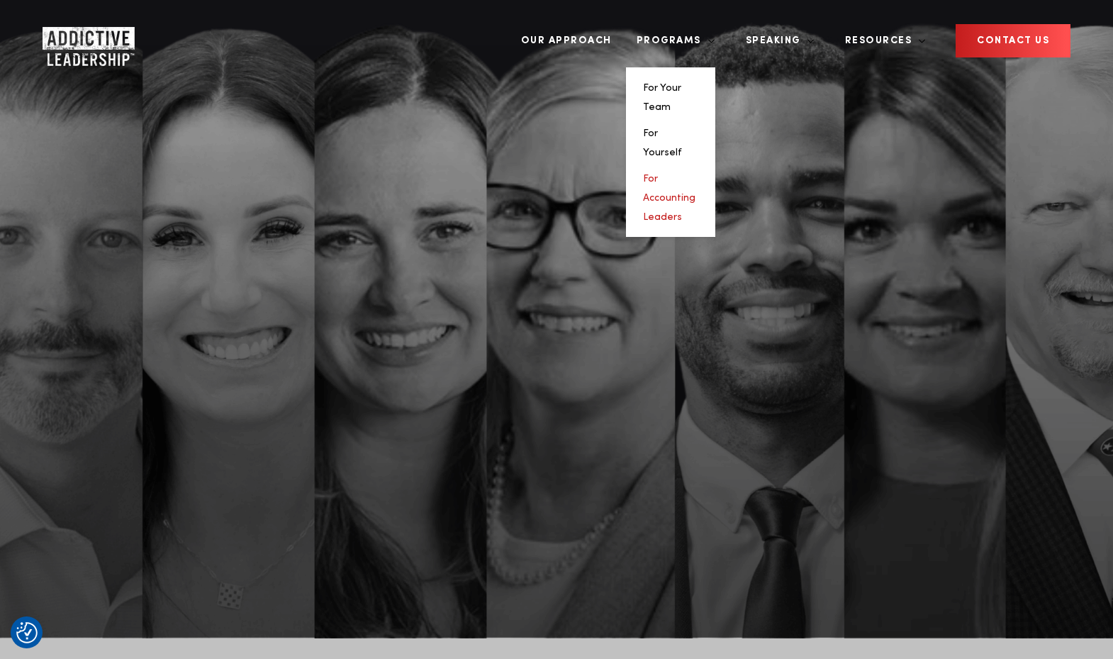
click at [696, 174] on link "For Accounting Leaders" at bounding box center [669, 198] width 52 height 48
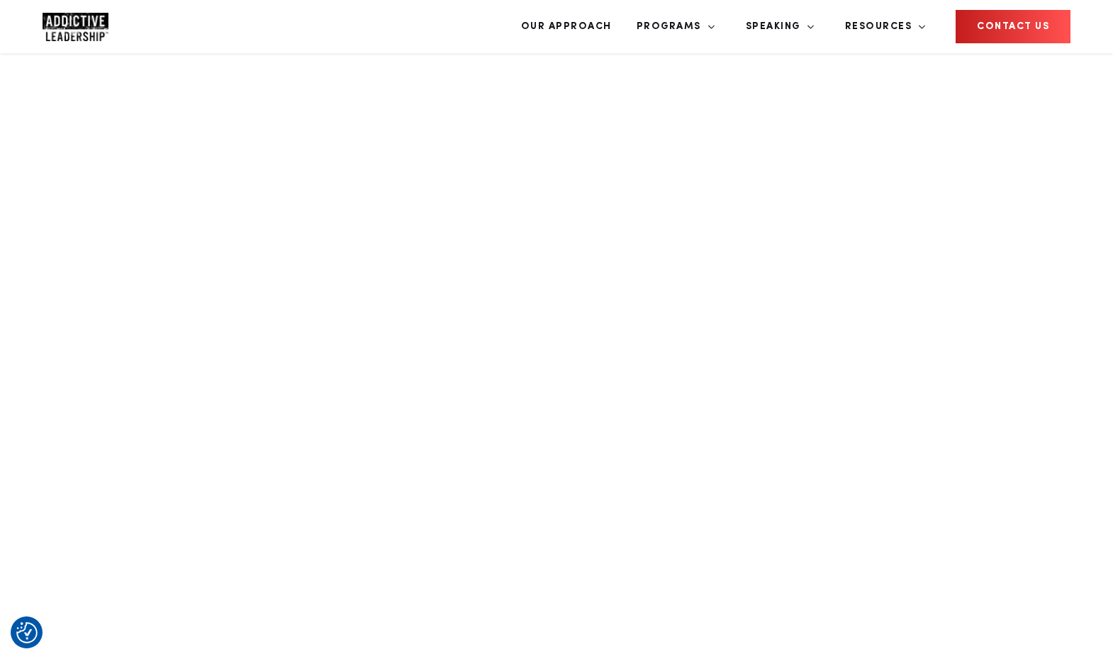
scroll to position [1754, 0]
drag, startPoint x: 339, startPoint y: 123, endPoint x: 218, endPoint y: 126, distance: 120.6
drag, startPoint x: 313, startPoint y: 484, endPoint x: 167, endPoint y: 489, distance: 145.5
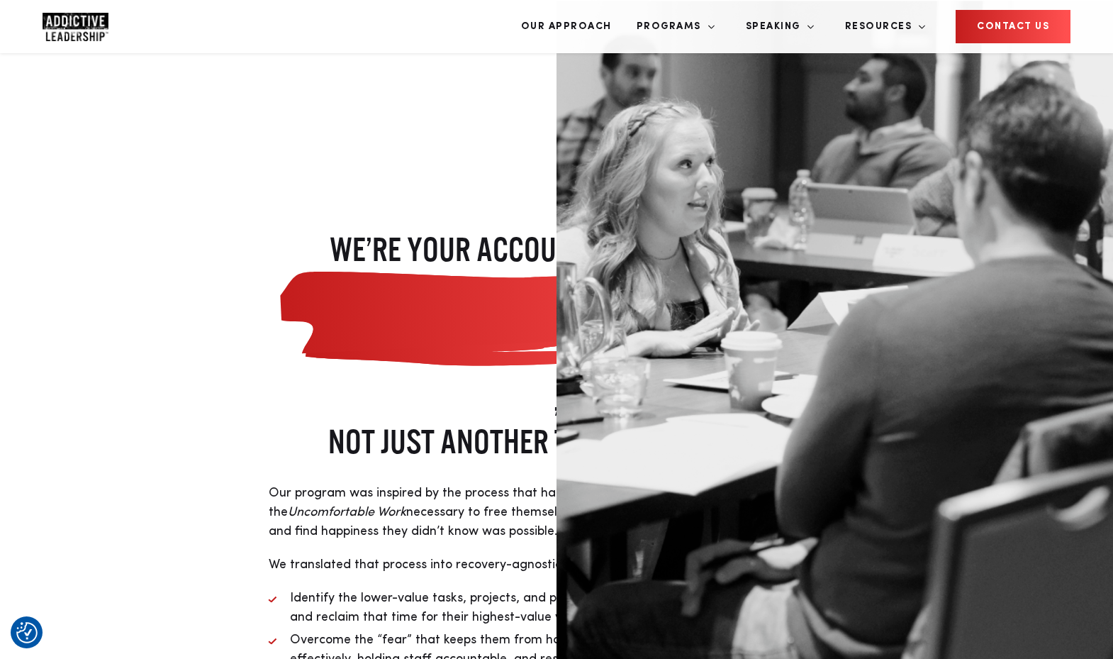
scroll to position [3363, 0]
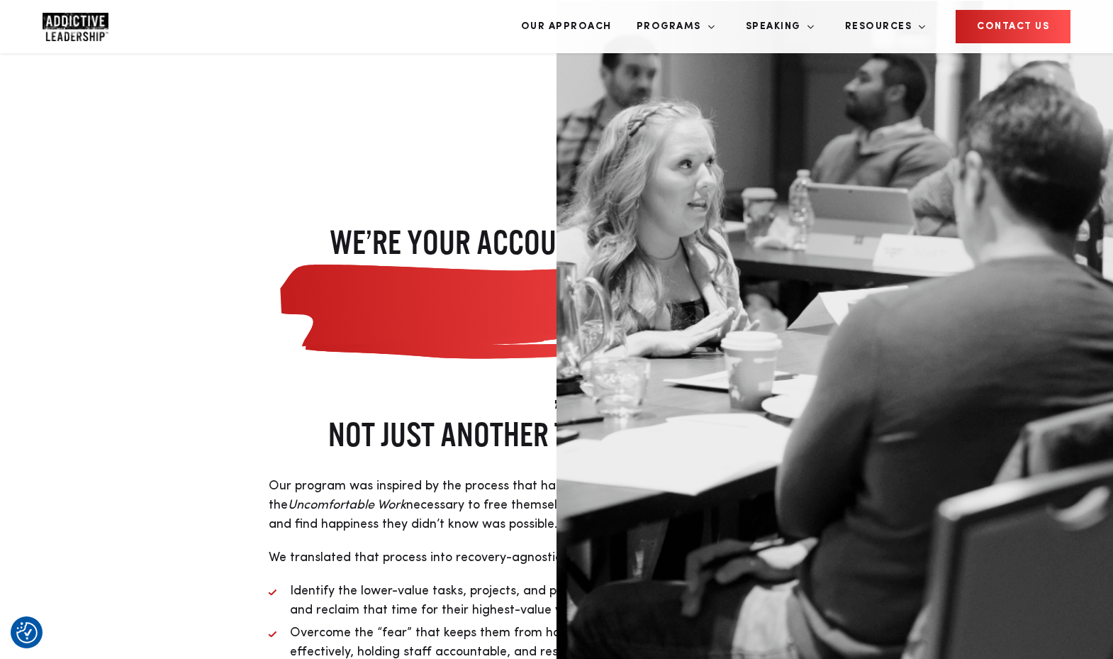
drag, startPoint x: 137, startPoint y: 128, endPoint x: 279, endPoint y: 126, distance: 142.5
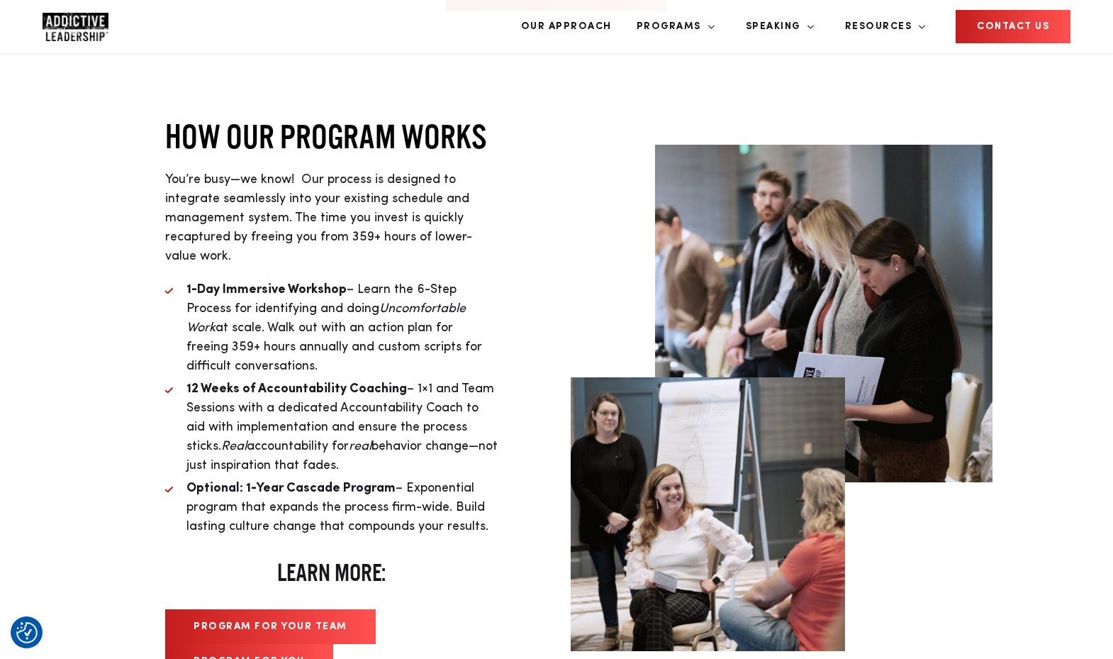
scroll to position [4591, 0]
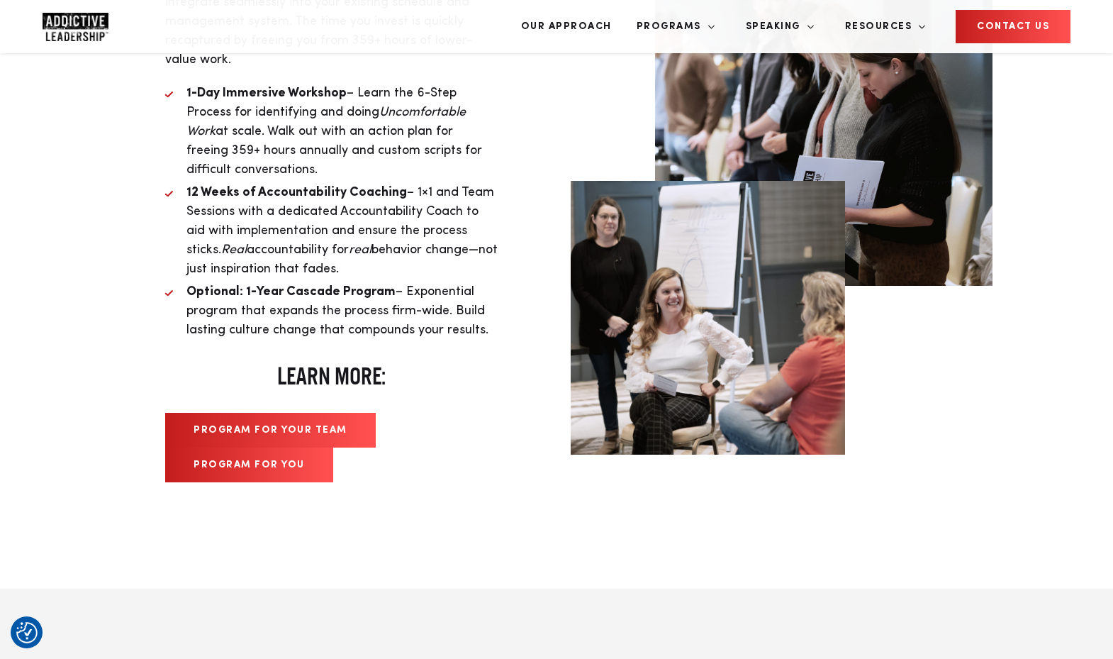
scroll to position [5072, 0]
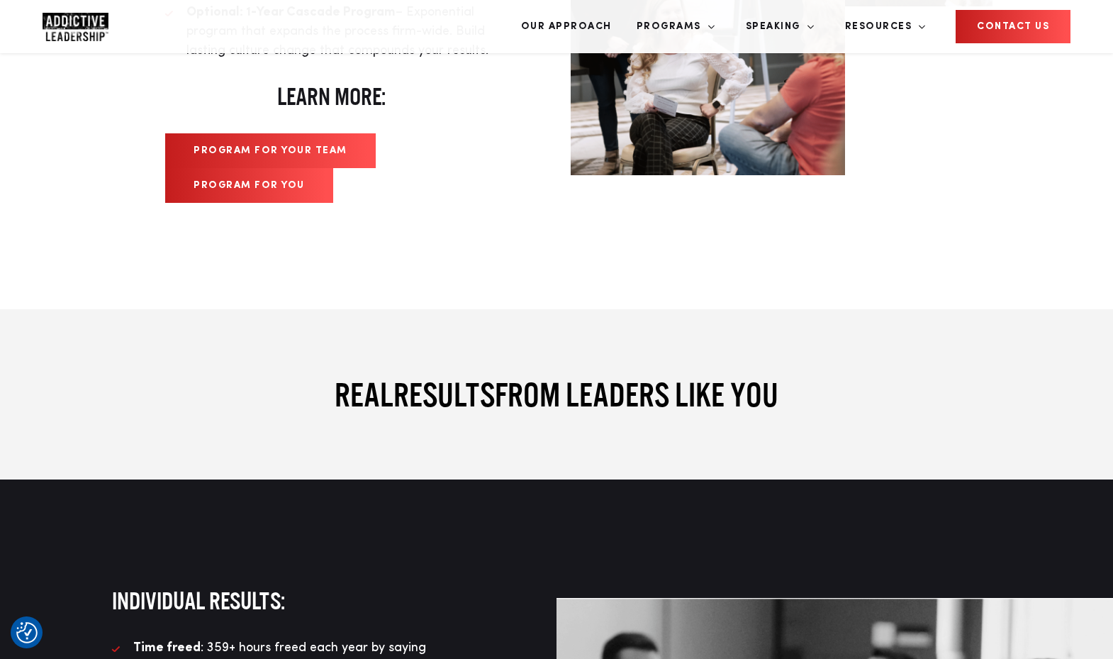
drag, startPoint x: 659, startPoint y: 392, endPoint x: 621, endPoint y: 394, distance: 38.3
drag, startPoint x: 356, startPoint y: 441, endPoint x: 475, endPoint y: 444, distance: 119.2
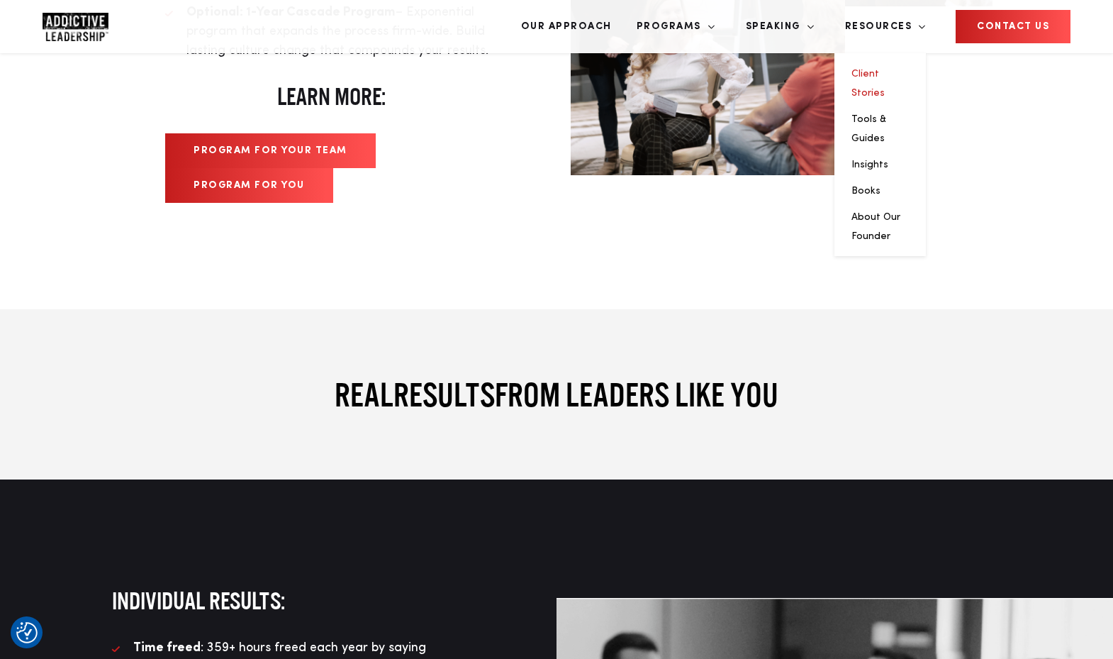
click at [885, 69] on link "Client Stories" at bounding box center [868, 83] width 33 height 29
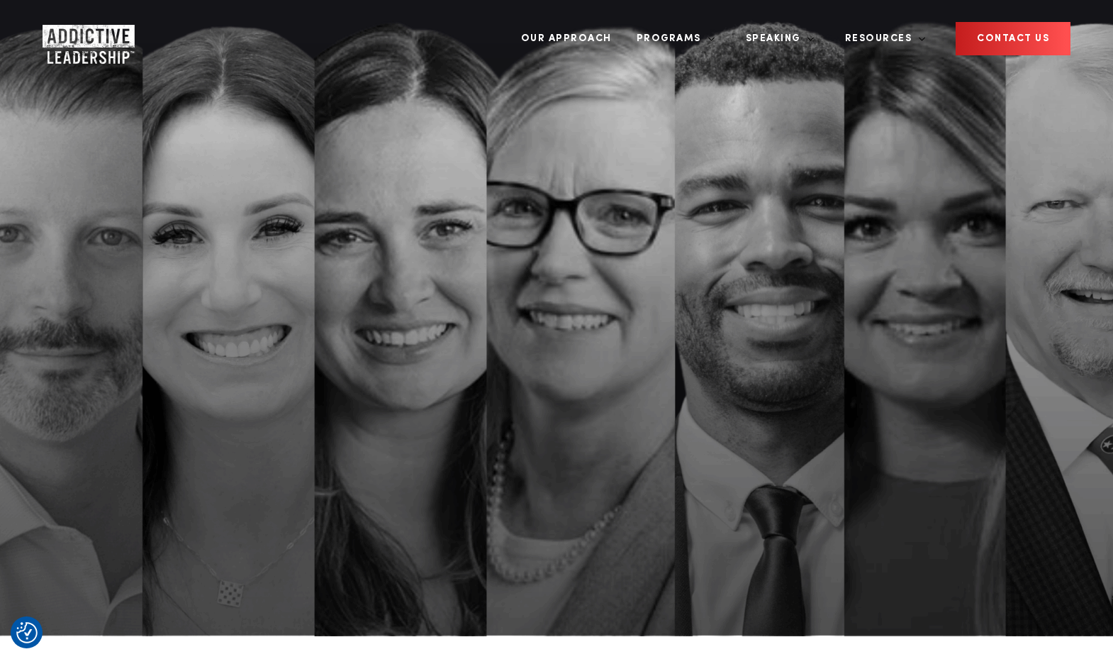
scroll to position [3, 0]
drag, startPoint x: 135, startPoint y: 267, endPoint x: 426, endPoint y: 301, distance: 293.4
drag, startPoint x: 145, startPoint y: 347, endPoint x: 360, endPoint y: 342, distance: 214.2
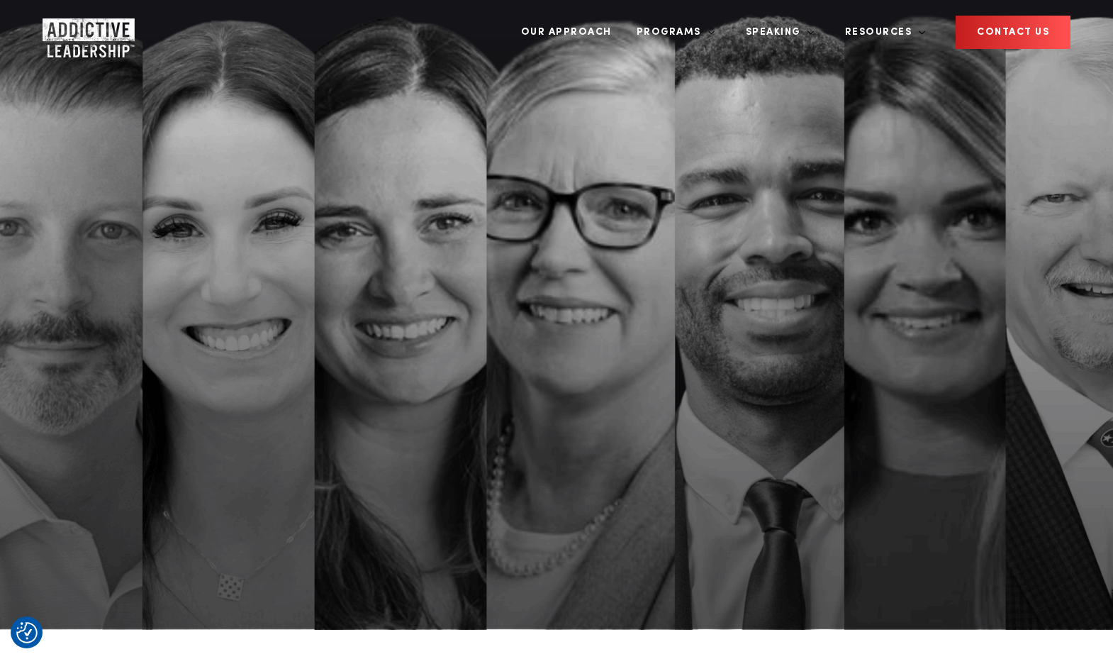
scroll to position [0, 0]
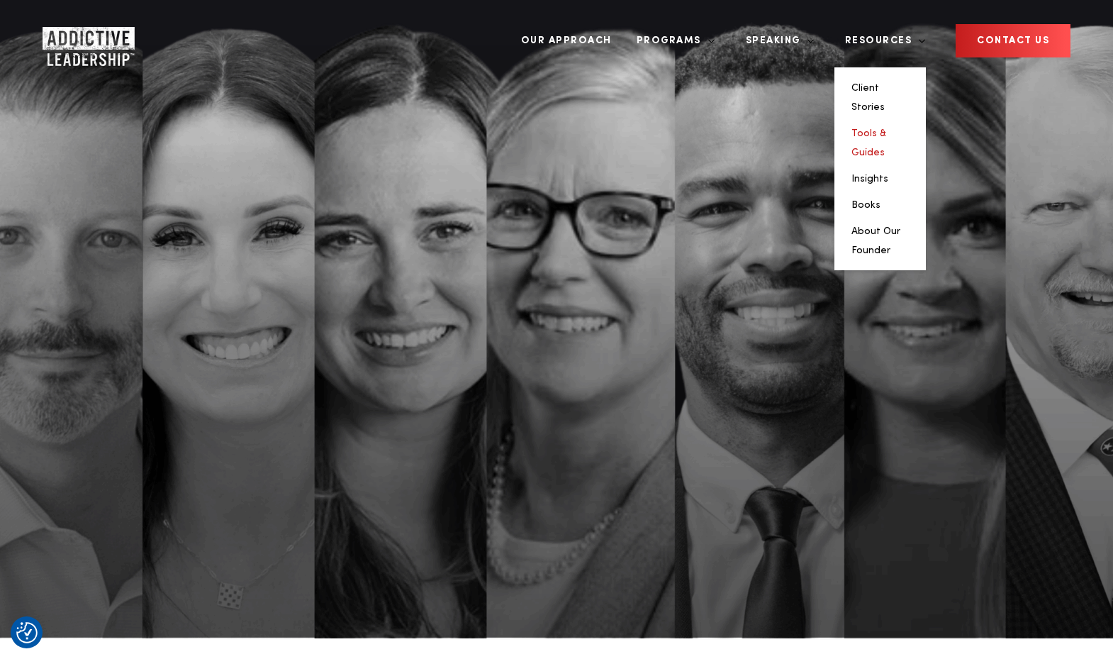
click at [886, 128] on link "Tools & Guides" at bounding box center [869, 142] width 35 height 29
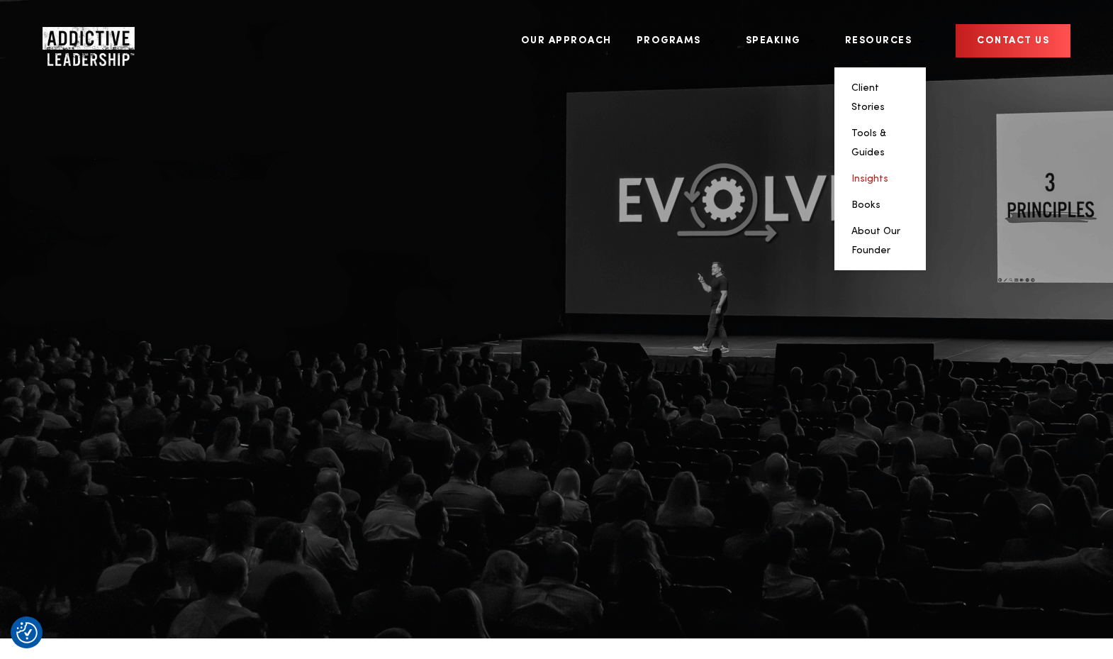
click at [888, 174] on link "Insights" at bounding box center [870, 179] width 37 height 10
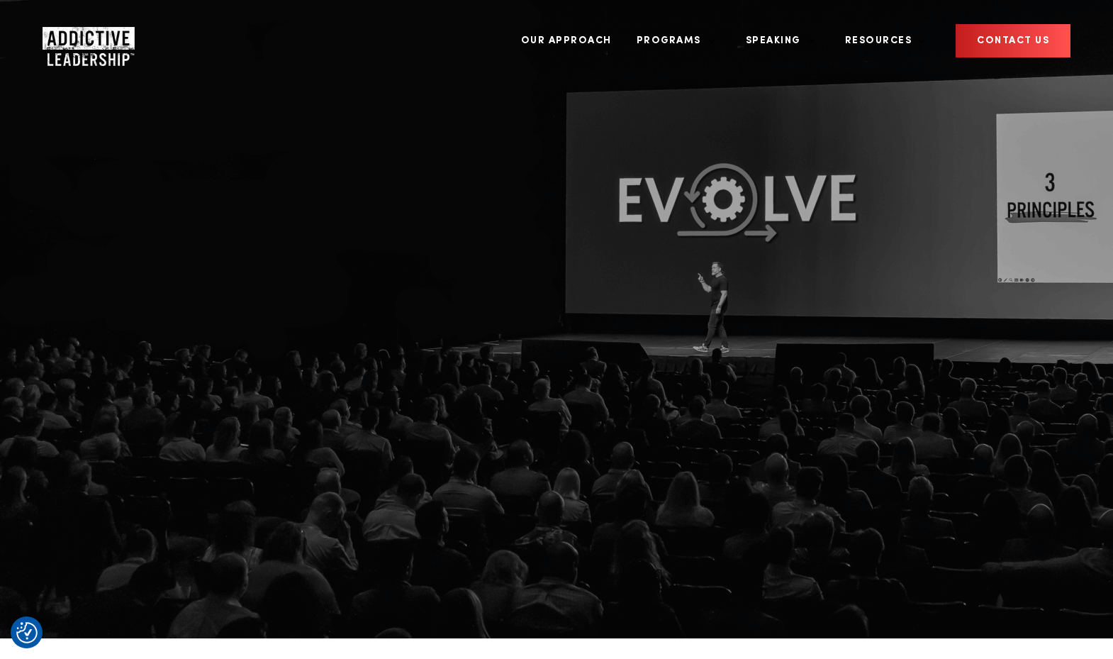
click at [1036, 30] on link "CONTACT US" at bounding box center [1013, 40] width 115 height 33
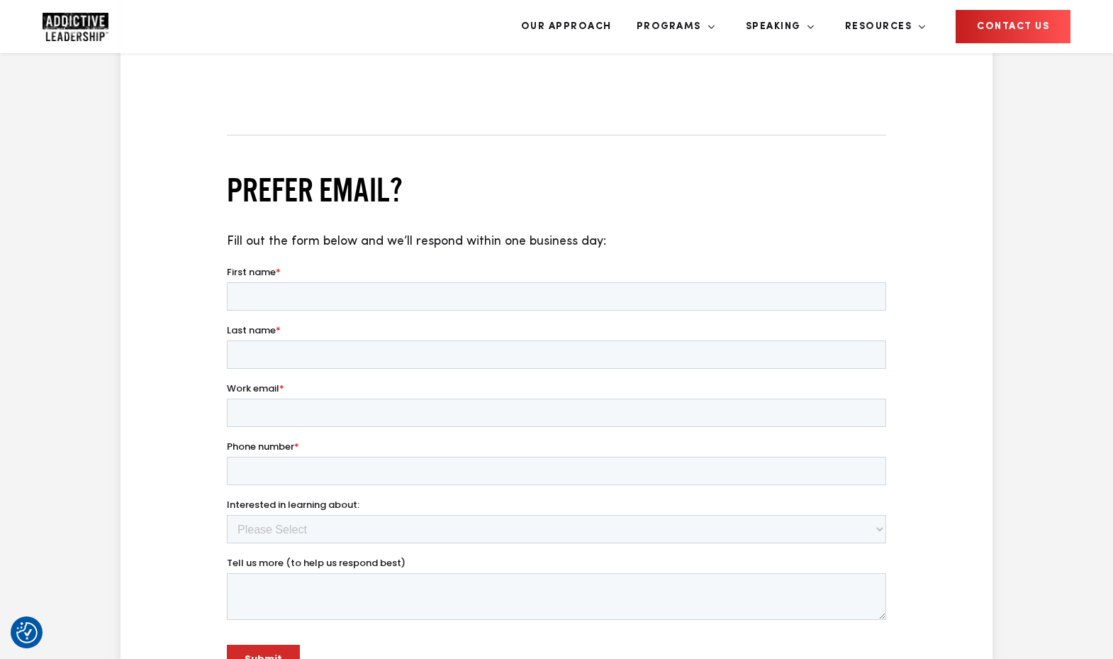
scroll to position [1046, 0]
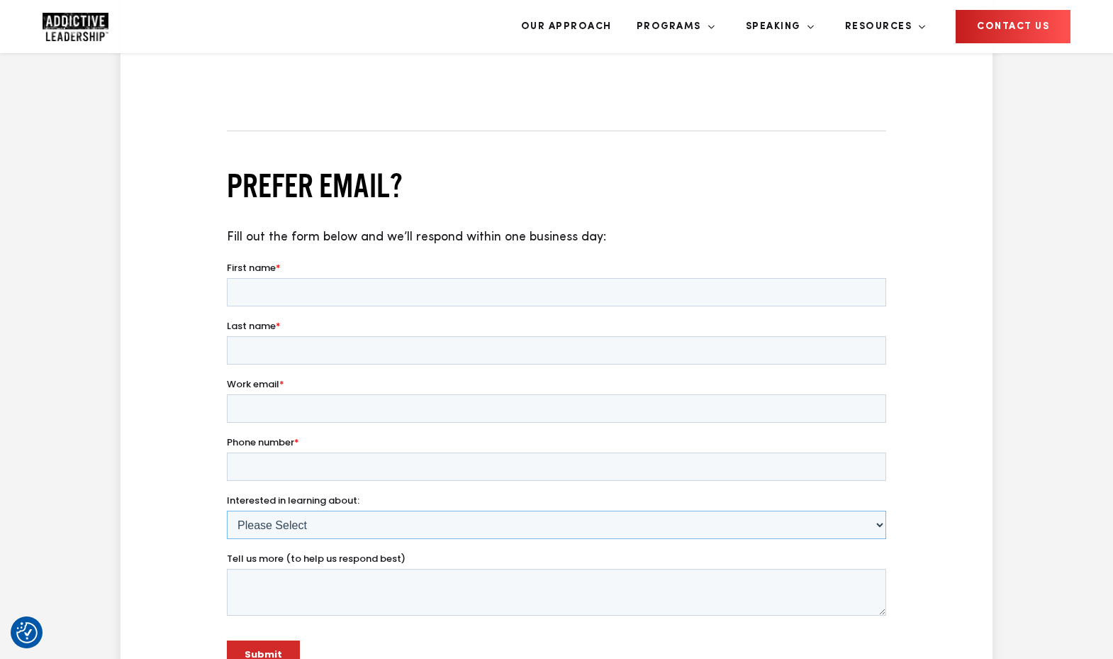
click at [300, 522] on select "Please Select Team Program Individual Program Speaking Other" at bounding box center [556, 525] width 659 height 28
click at [316, 528] on select "Please Select Team Program Individual Program Speaking Other" at bounding box center [556, 525] width 659 height 28
drag, startPoint x: 227, startPoint y: 266, endPoint x: 300, endPoint y: 264, distance: 73.1
click at [300, 264] on label "First name *" at bounding box center [556, 268] width 659 height 14
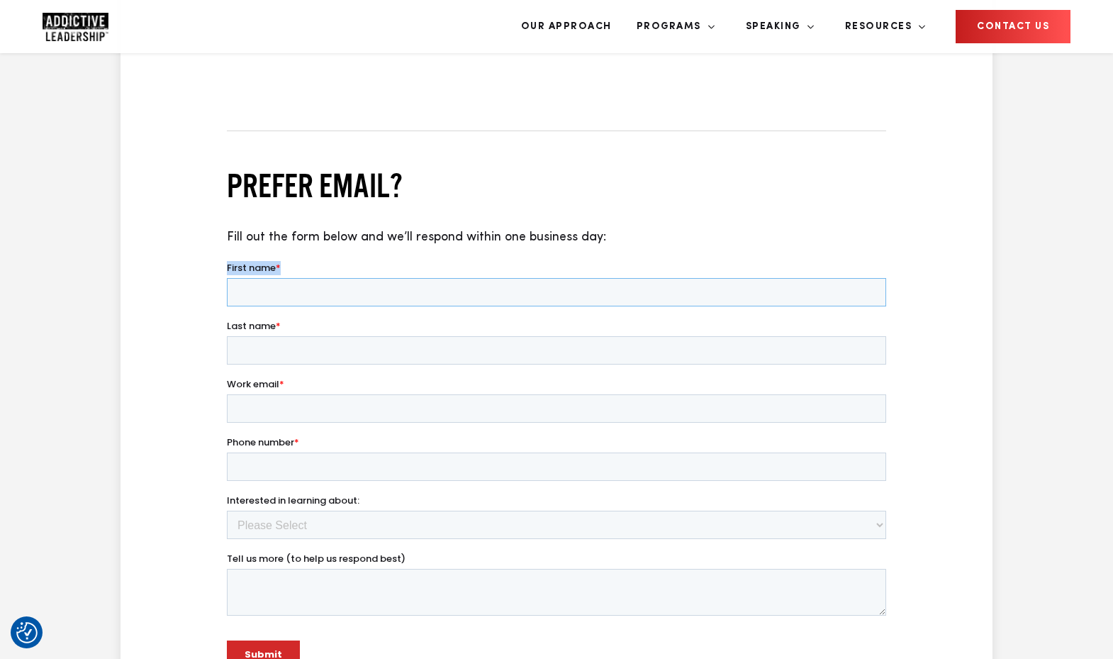
click at [300, 278] on input "First name *" at bounding box center [556, 292] width 659 height 28
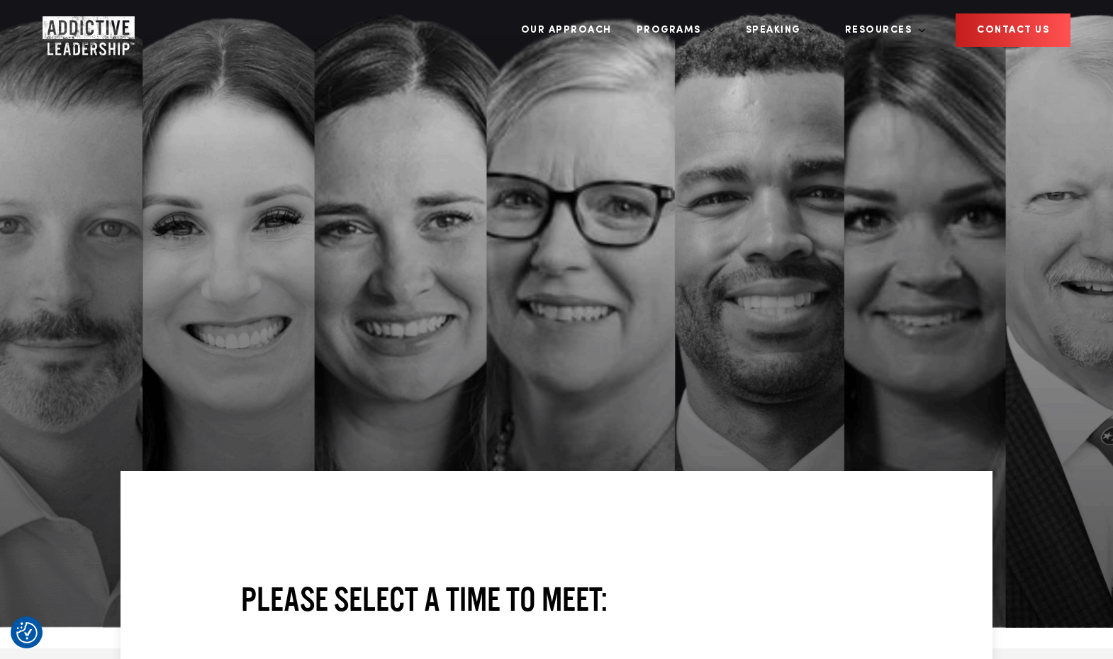
scroll to position [0, 0]
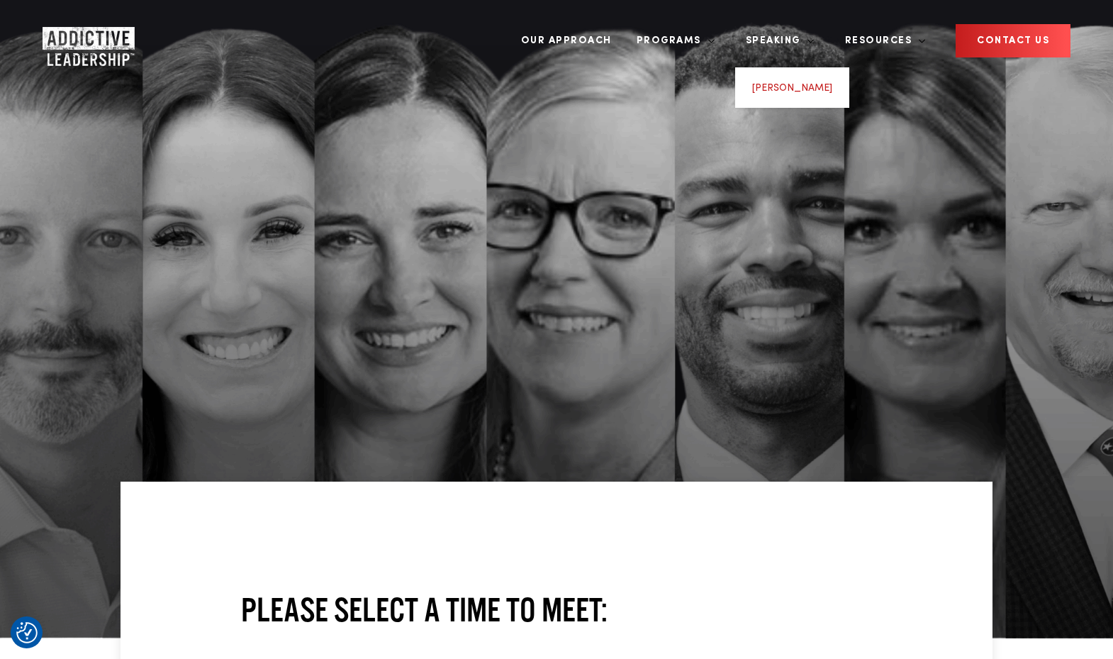
click at [821, 83] on link "[PERSON_NAME]" at bounding box center [792, 88] width 80 height 10
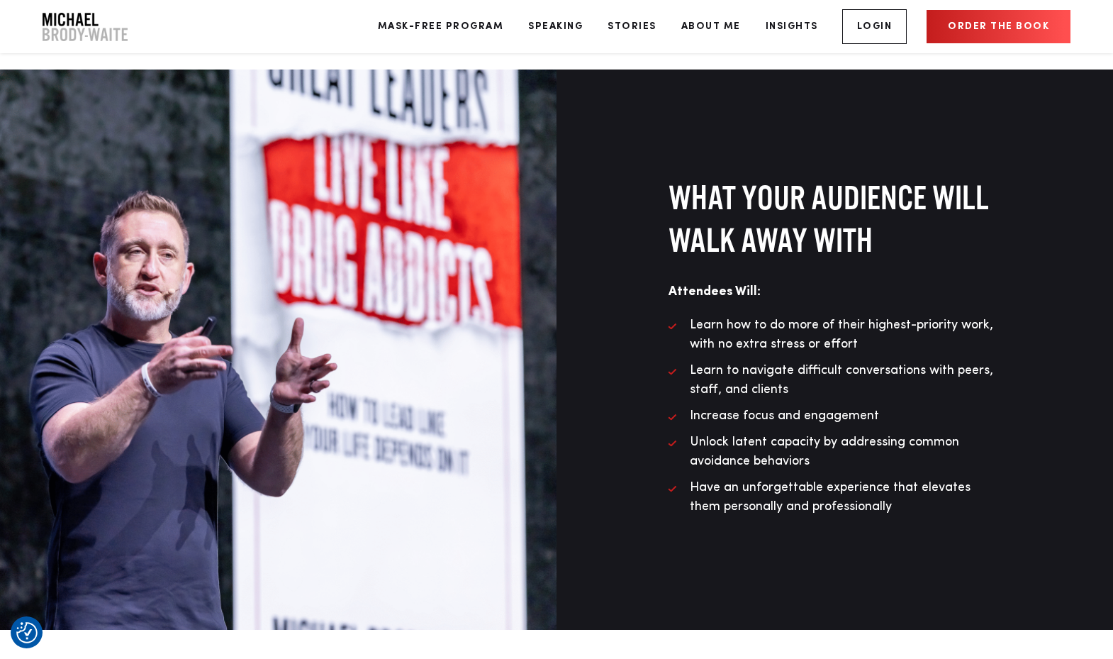
scroll to position [1183, 0]
drag, startPoint x: 866, startPoint y: 323, endPoint x: 986, endPoint y: 321, distance: 119.9
click at [986, 321] on span "Learn how to do more of their highest-priority work, with no extra stress or ef…" at bounding box center [841, 334] width 303 height 32
click at [995, 371] on li "Learn to navigate difficult conversations with peers, staff, and clients" at bounding box center [835, 380] width 333 height 38
drag, startPoint x: 876, startPoint y: 323, endPoint x: 994, endPoint y: 326, distance: 118.5
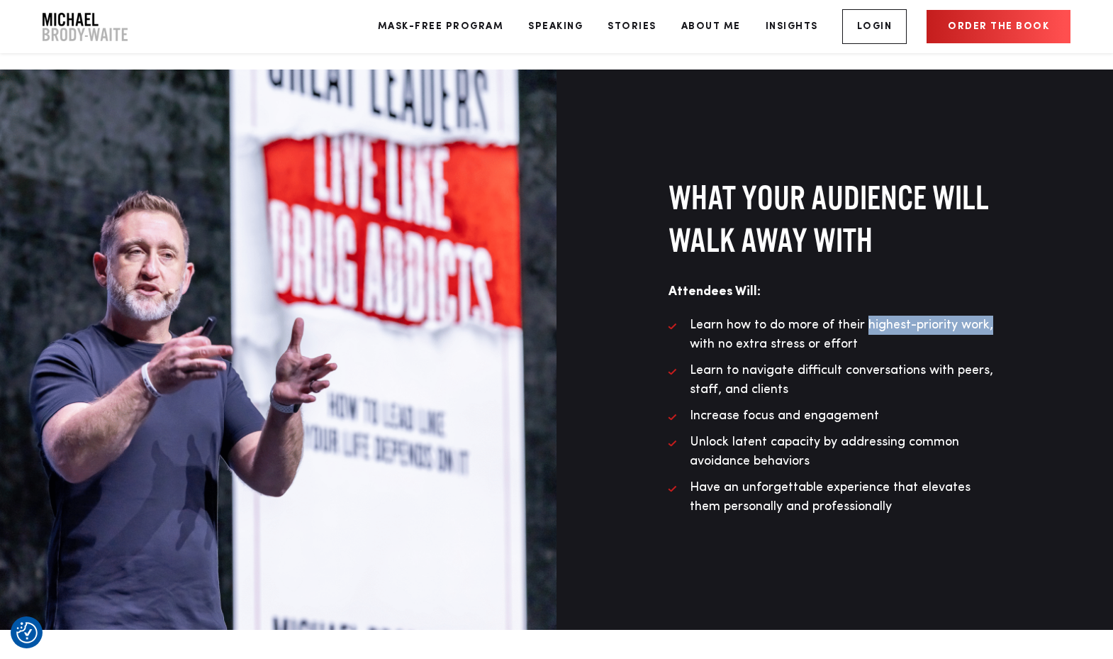
click at [994, 326] on li "Learn how to do more of their highest-priority work, with no extra stress or ef…" at bounding box center [835, 335] width 333 height 38
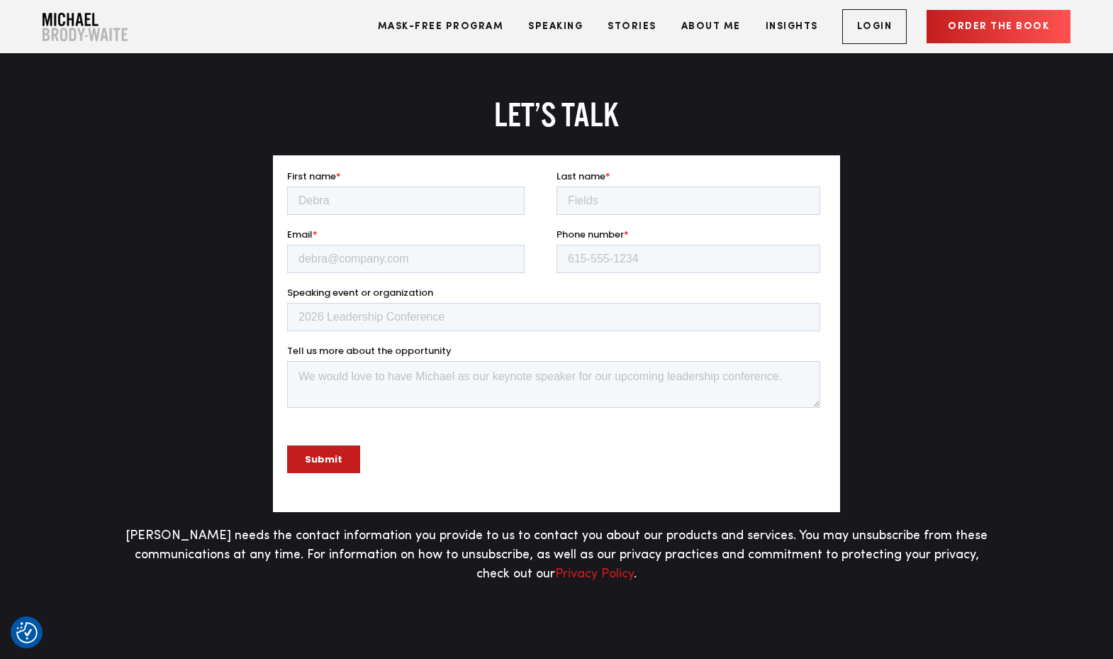
scroll to position [3204, 0]
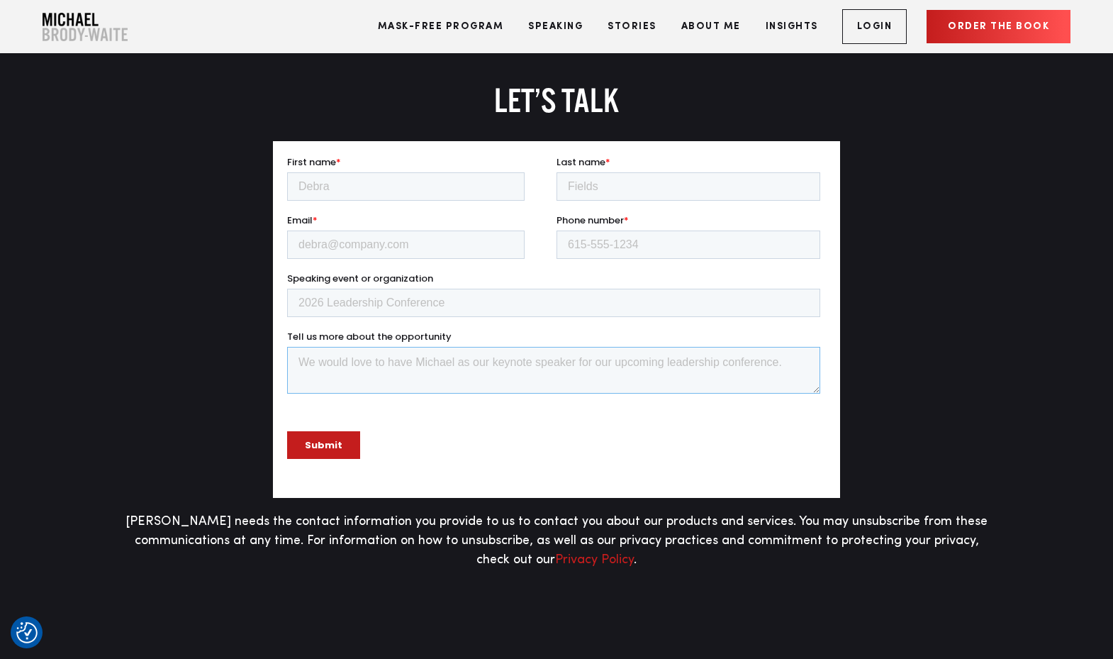
click at [569, 365] on textarea "Tell us more about the opportunity" at bounding box center [553, 370] width 533 height 47
click at [430, 323] on fieldset "Speaking event or organization" at bounding box center [556, 301] width 539 height 58
drag, startPoint x: 459, startPoint y: 335, endPoint x: 274, endPoint y: 341, distance: 185.2
click at [287, 341] on html "First name * Last name * Email * Phone number * Speaking event or organization …" at bounding box center [556, 319] width 539 height 328
click at [297, 335] on span "Tell us more about the opportunity" at bounding box center [369, 336] width 165 height 13
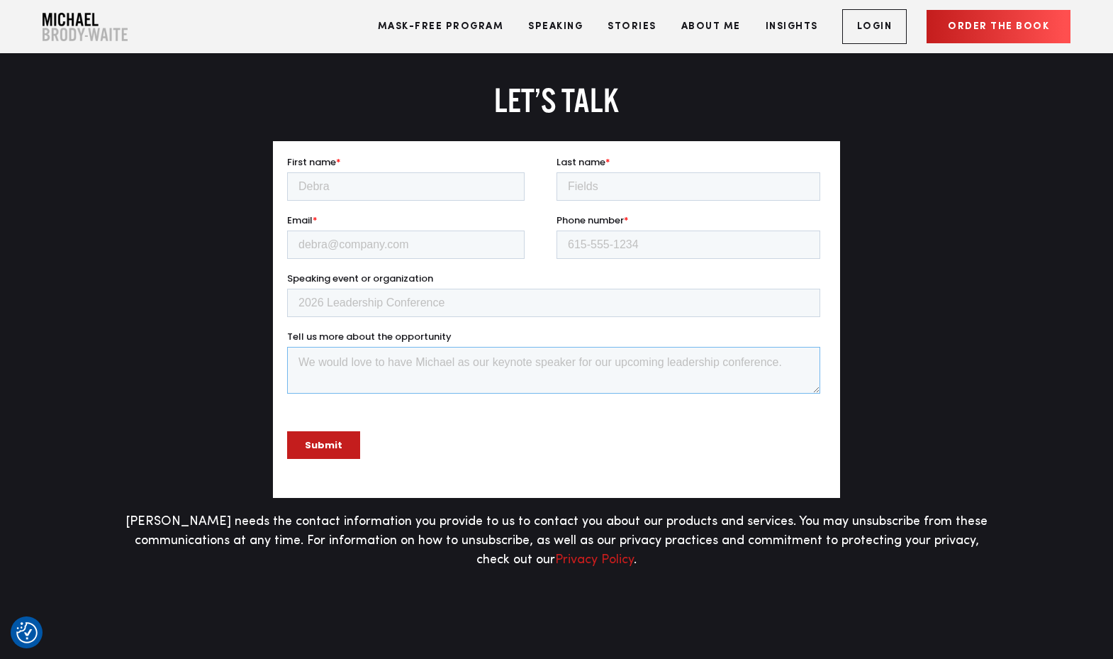
click at [297, 347] on textarea "Tell us more about the opportunity" at bounding box center [553, 370] width 533 height 47
drag, startPoint x: 447, startPoint y: 341, endPoint x: 277, endPoint y: 337, distance: 169.5
click at [287, 337] on html "First name * Last name * Email * Phone number * Speaking event or organization …" at bounding box center [556, 319] width 539 height 328
drag, startPoint x: 435, startPoint y: 276, endPoint x: 271, endPoint y: 283, distance: 164.0
click at [287, 283] on html "First name * Last name * Email * Phone number * Speaking event or organization …" at bounding box center [556, 319] width 539 height 328
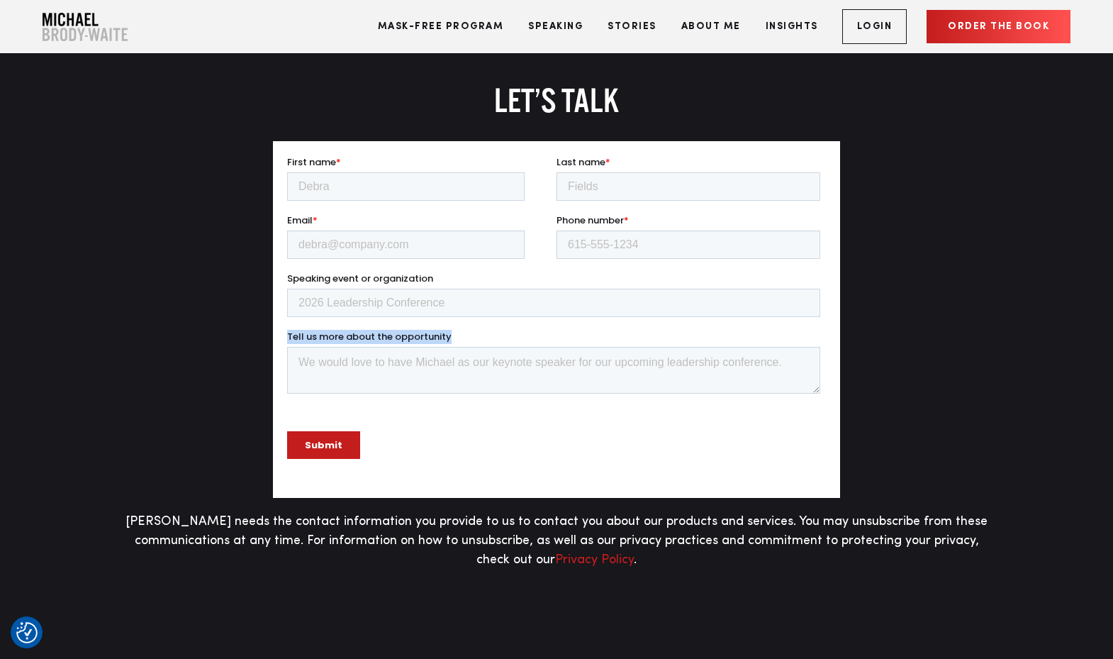
drag, startPoint x: 467, startPoint y: 338, endPoint x: 279, endPoint y: 335, distance: 187.2
click at [287, 335] on html "First name * Last name * Email * Phone number * Speaking event or organization …" at bounding box center [556, 319] width 539 height 328
click at [365, 334] on span "Tell us more about the opportunity" at bounding box center [369, 336] width 165 height 13
click at [365, 347] on textarea "Tell us more about the opportunity" at bounding box center [553, 370] width 533 height 47
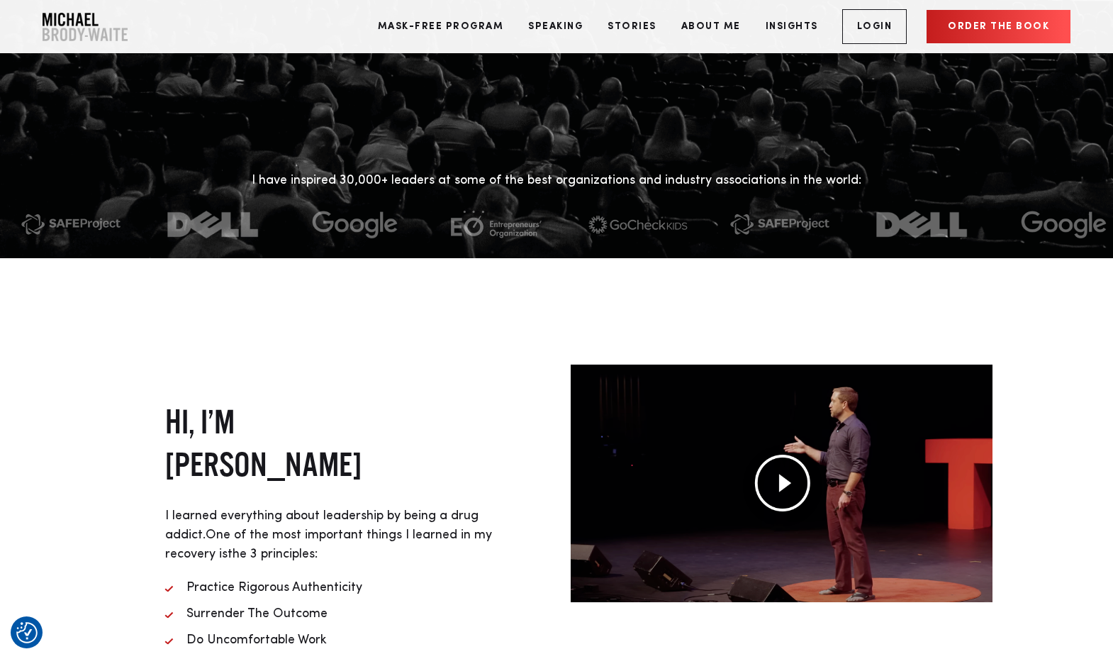
scroll to position [0, 0]
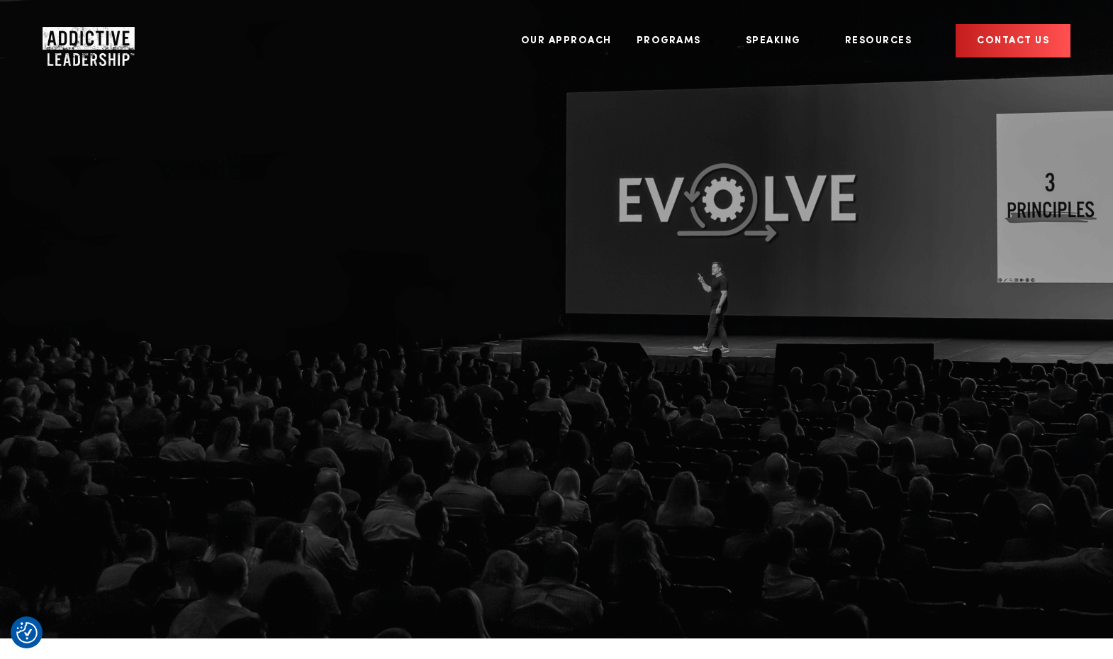
click at [71, 34] on img "Company Logo" at bounding box center [76, 41] width 66 height 28
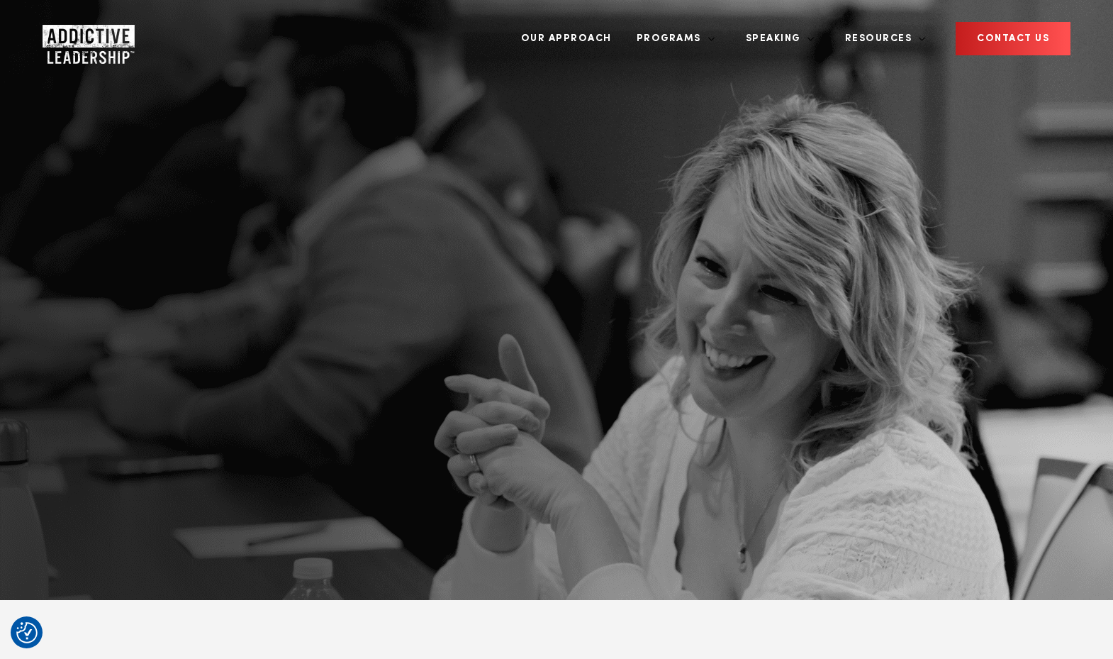
scroll to position [3, 0]
drag, startPoint x: 478, startPoint y: 293, endPoint x: 569, endPoint y: 291, distance: 91.5
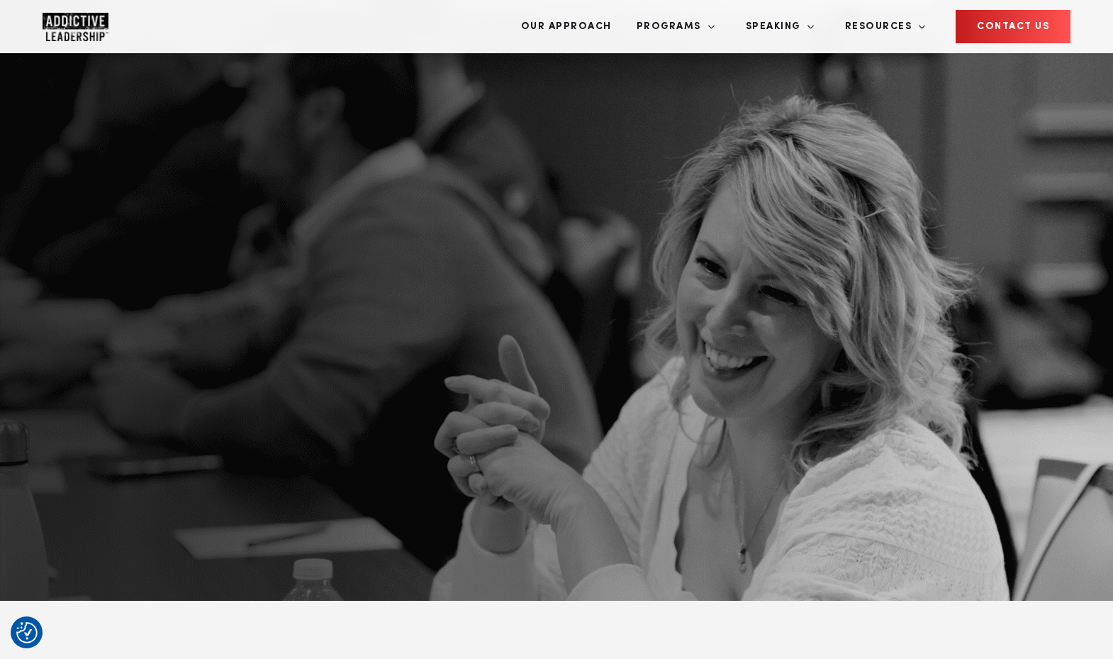
scroll to position [0, 0]
